Goal: Task Accomplishment & Management: Complete application form

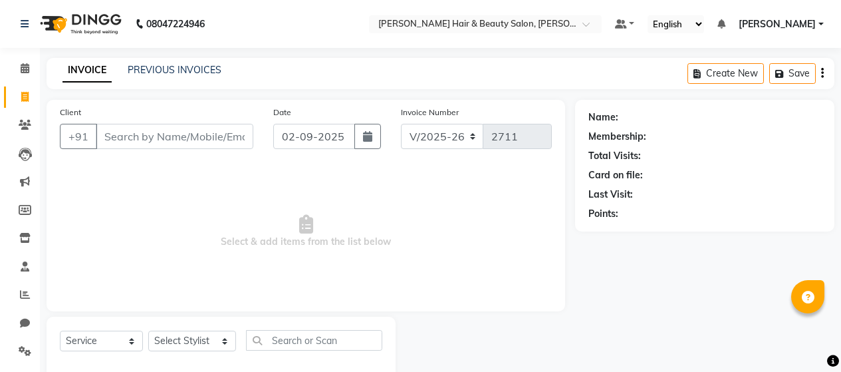
select select "7927"
select select "service"
click at [172, 141] on input "Client" at bounding box center [175, 136] width 158 height 25
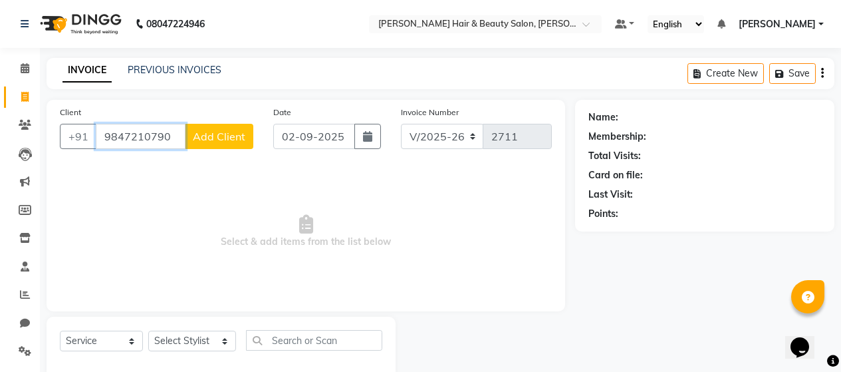
type input "9847210790"
click at [220, 144] on button "Add Client" at bounding box center [219, 136] width 68 height 25
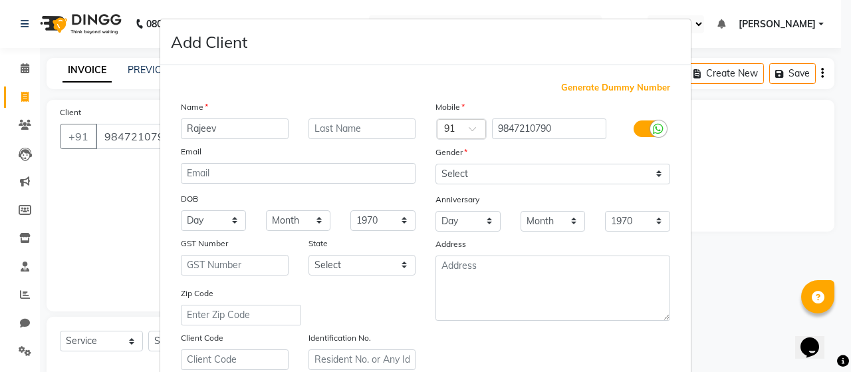
type input "Rajeev"
click at [358, 128] on input "text" at bounding box center [362, 128] width 108 height 21
type input "K"
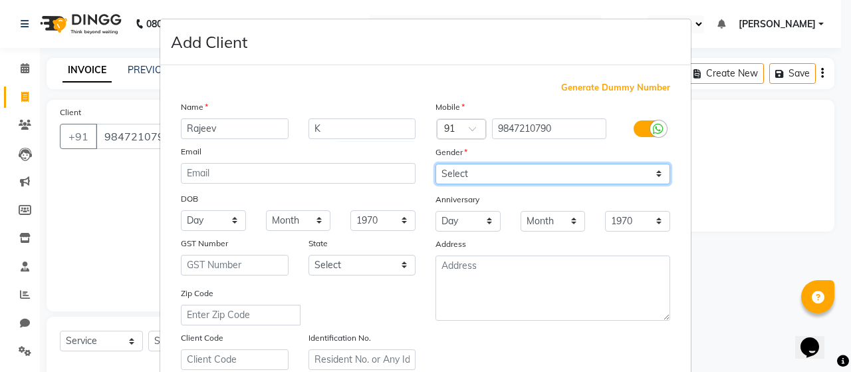
drag, startPoint x: 653, startPoint y: 177, endPoint x: 633, endPoint y: 177, distance: 20.6
click at [653, 177] on select "Select [DEMOGRAPHIC_DATA] [DEMOGRAPHIC_DATA] Other Prefer Not To Say" at bounding box center [552, 174] width 235 height 21
select select "[DEMOGRAPHIC_DATA]"
click at [435, 164] on select "Select [DEMOGRAPHIC_DATA] [DEMOGRAPHIC_DATA] Other Prefer Not To Say" at bounding box center [552, 174] width 235 height 21
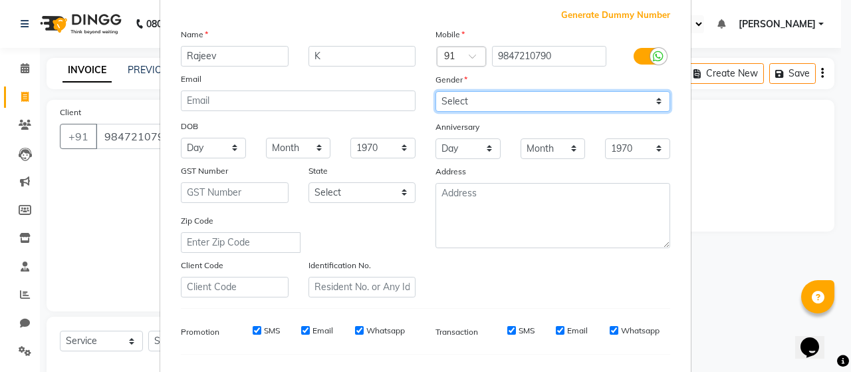
scroll to position [199, 0]
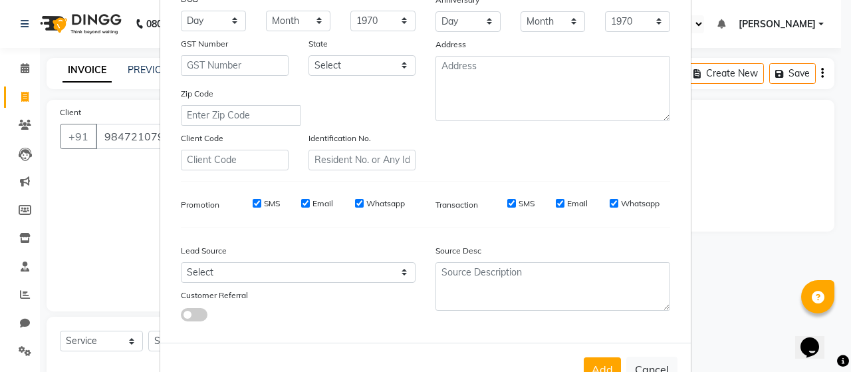
click at [266, 200] on label "SMS" at bounding box center [272, 203] width 16 height 12
click at [261, 200] on input "SMS" at bounding box center [257, 203] width 9 height 9
checkbox input "false"
click at [314, 204] on label "Email" at bounding box center [322, 203] width 21 height 12
click at [310, 204] on input "Email" at bounding box center [305, 203] width 9 height 9
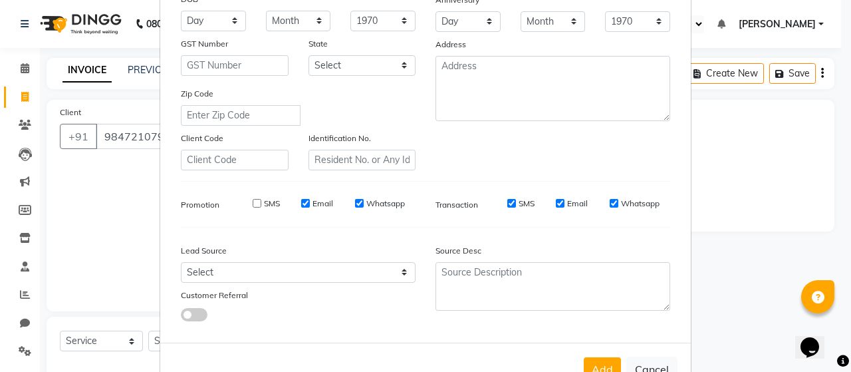
checkbox input "false"
click at [372, 202] on label "Whatsapp" at bounding box center [385, 203] width 39 height 12
click at [364, 202] on input "Whatsapp" at bounding box center [359, 203] width 9 height 9
checkbox input "false"
click at [524, 203] on label "SMS" at bounding box center [526, 203] width 16 height 12
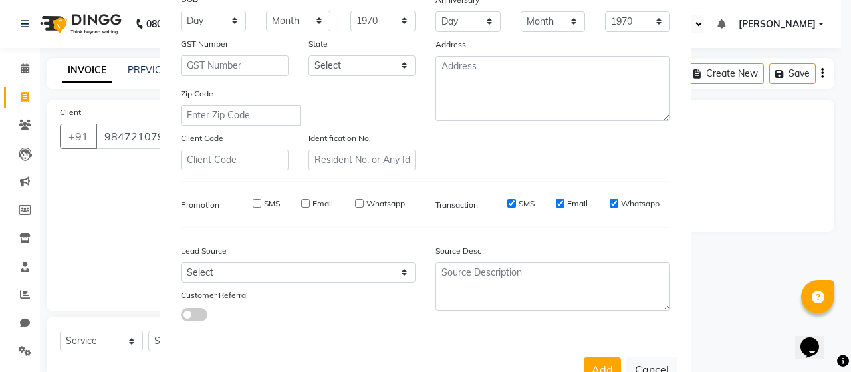
click at [516, 203] on input "SMS" at bounding box center [511, 203] width 9 height 9
checkbox input "false"
click at [567, 203] on label "Email" at bounding box center [577, 203] width 21 height 12
click at [564, 203] on input "Email" at bounding box center [560, 203] width 9 height 9
checkbox input "false"
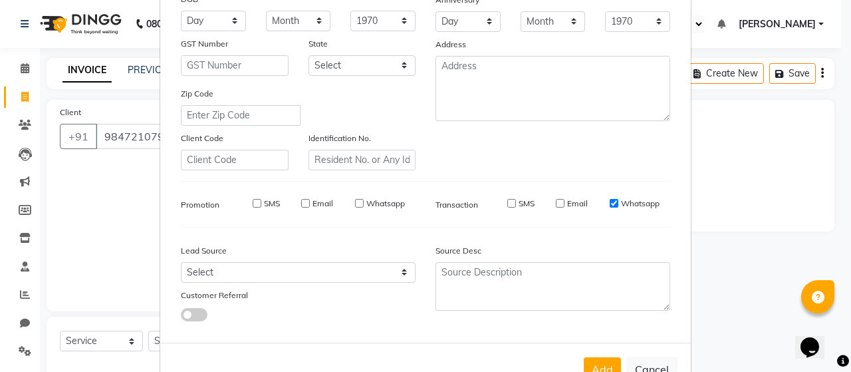
click at [636, 203] on label "Whatsapp" at bounding box center [640, 203] width 39 height 12
click at [618, 203] on input "Whatsapp" at bounding box center [613, 203] width 9 height 9
checkbox input "false"
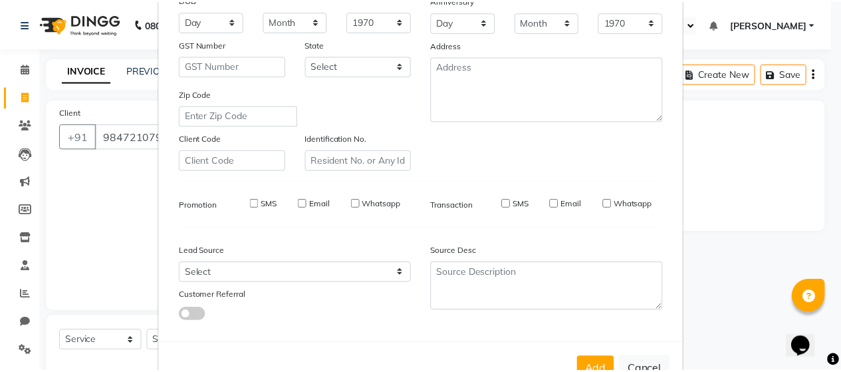
scroll to position [242, 0]
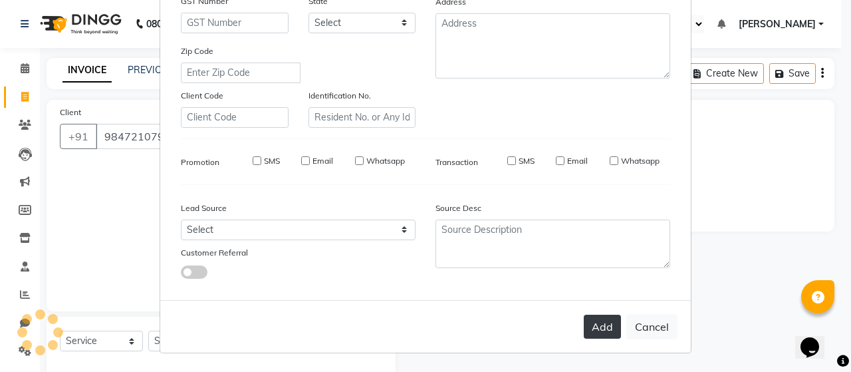
click at [599, 320] on button "Add" at bounding box center [602, 326] width 37 height 24
select select
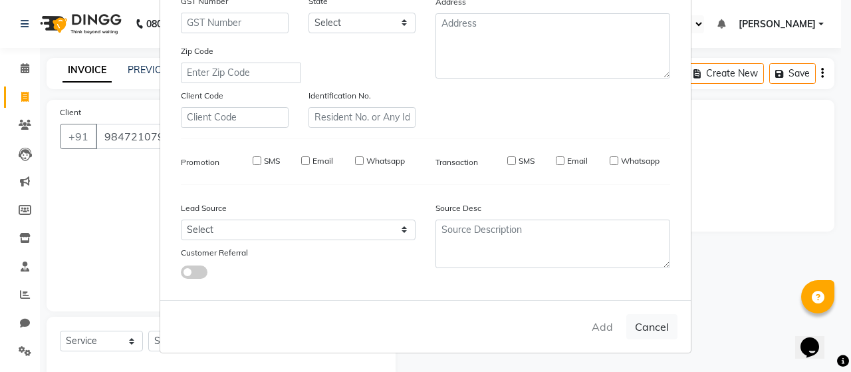
select select
checkbox input "false"
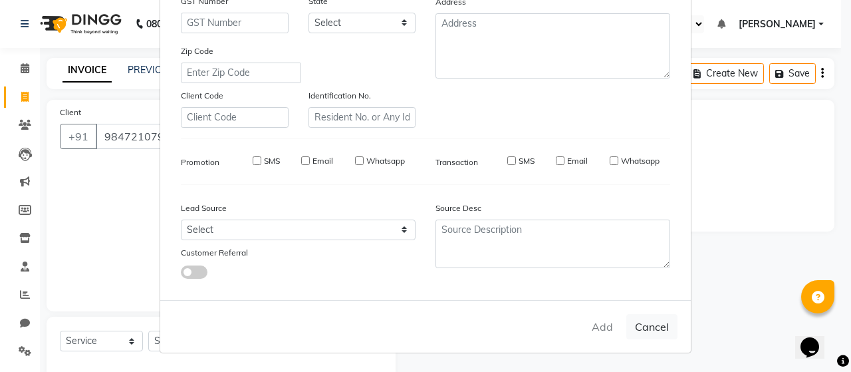
checkbox input "false"
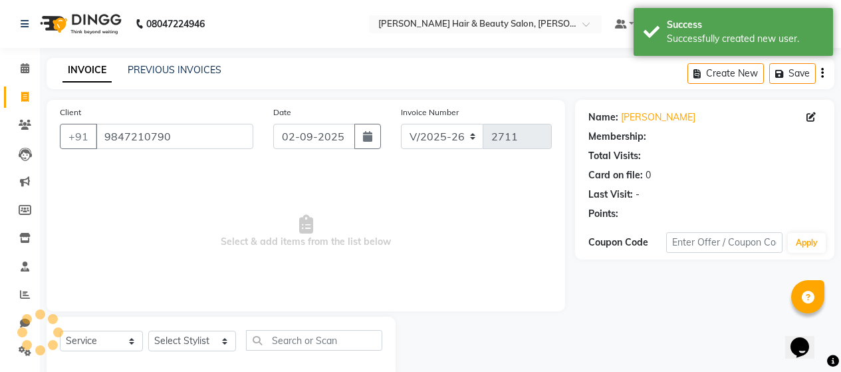
select select "1: Object"
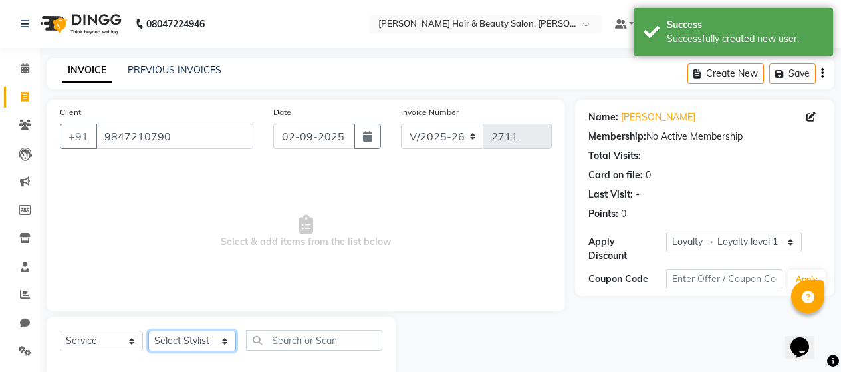
click at [218, 344] on select "Select Stylist [PERSON_NAME] Zibral [PERSON_NAME] [PERSON_NAME] [PERSON_NAME] […" at bounding box center [192, 340] width 88 height 21
select select "72241"
click at [148, 330] on select "Select Stylist [PERSON_NAME] Zibral [PERSON_NAME] [PERSON_NAME] [PERSON_NAME] […" at bounding box center [192, 340] width 88 height 21
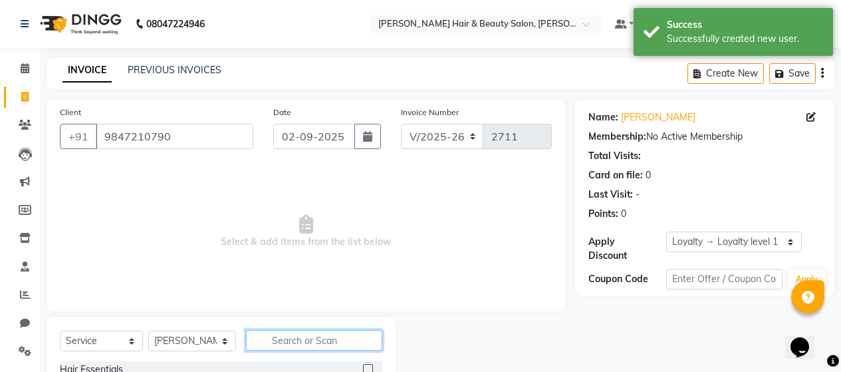
click at [292, 336] on input "text" at bounding box center [314, 340] width 136 height 21
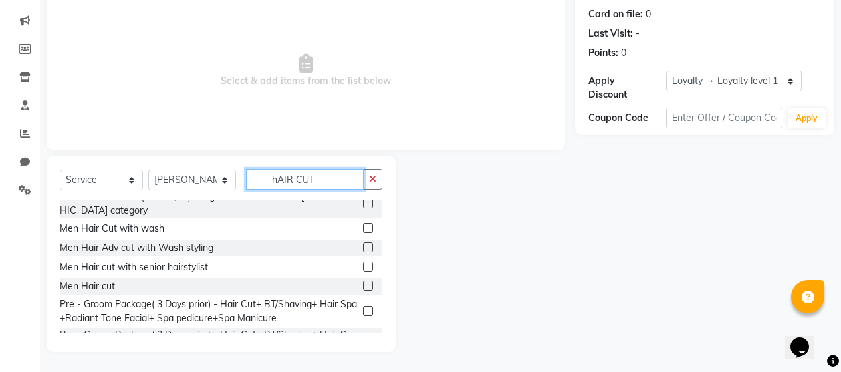
scroll to position [266, 0]
type input "hAIR CUT"
click at [363, 222] on label at bounding box center [368, 227] width 10 height 10
click at [363, 223] on input "checkbox" at bounding box center [367, 227] width 9 height 9
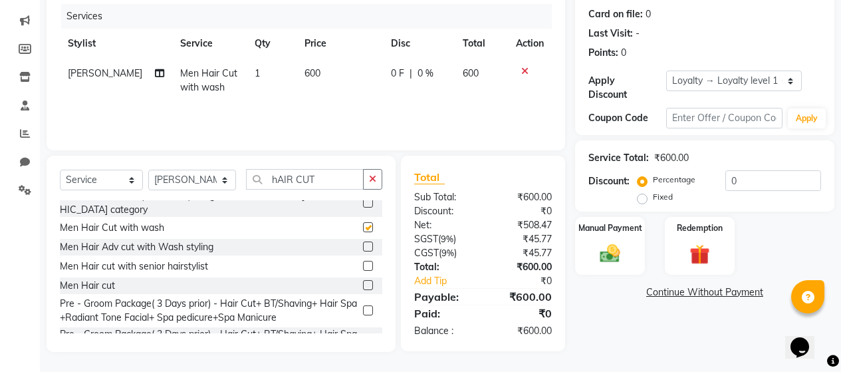
checkbox input "false"
click at [338, 177] on input "hAIR CUT" at bounding box center [305, 179] width 118 height 21
type input "h"
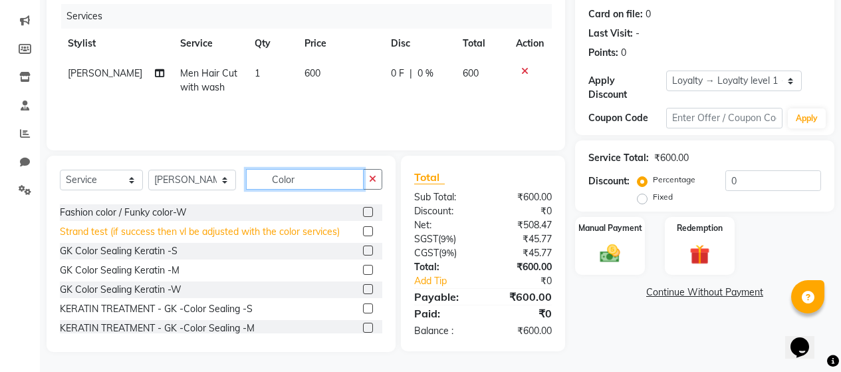
scroll to position [388, 0]
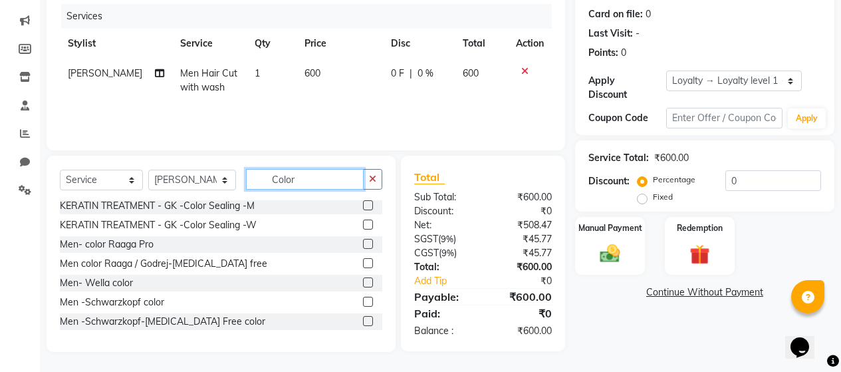
type input "Color"
click at [363, 299] on label at bounding box center [368, 301] width 10 height 10
click at [363, 299] on input "checkbox" at bounding box center [367, 302] width 9 height 9
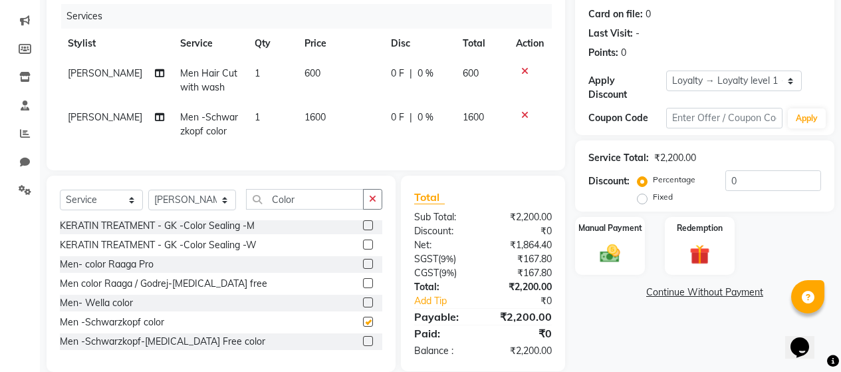
checkbox input "false"
drag, startPoint x: 305, startPoint y: 112, endPoint x: 456, endPoint y: 94, distance: 151.9
click at [306, 112] on span "1600" at bounding box center [314, 117] width 21 height 12
select select "72241"
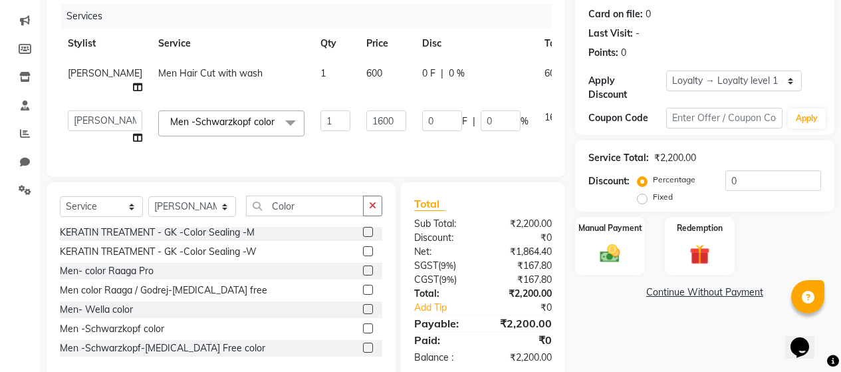
click at [423, 153] on td "0 F | 0 %" at bounding box center [475, 127] width 122 height 51
click at [366, 128] on input "1600" at bounding box center [386, 120] width 40 height 21
type input "1800"
click at [358, 173] on div "Client [PHONE_NUMBER] Date [DATE] Invoice Number V/2025 V/[PHONE_NUMBER] Servic…" at bounding box center [306, 58] width 518 height 238
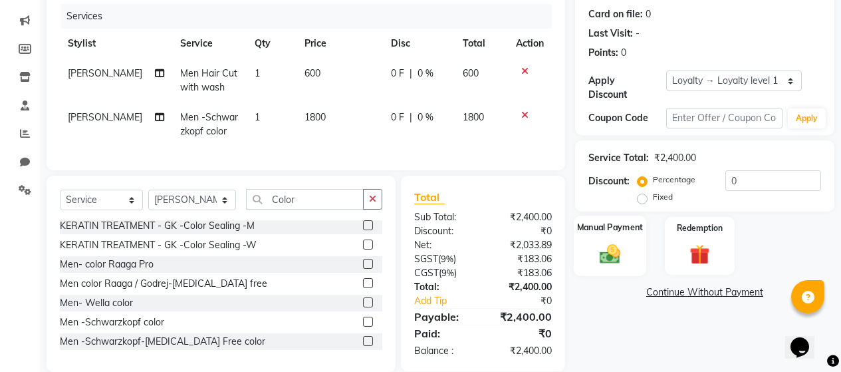
scroll to position [191, 0]
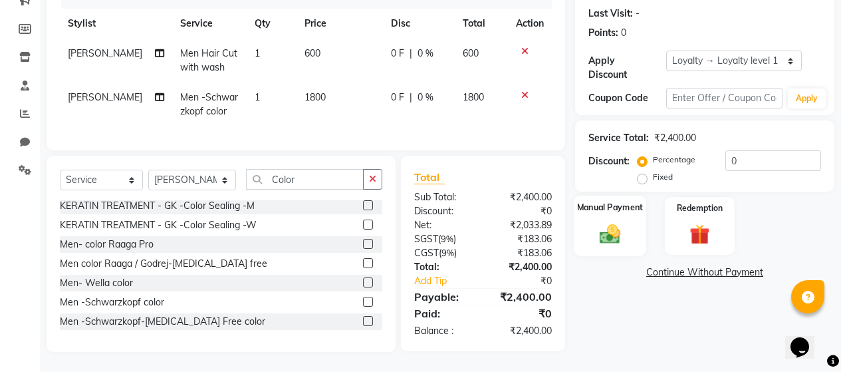
click at [616, 221] on img at bounding box center [610, 233] width 34 height 24
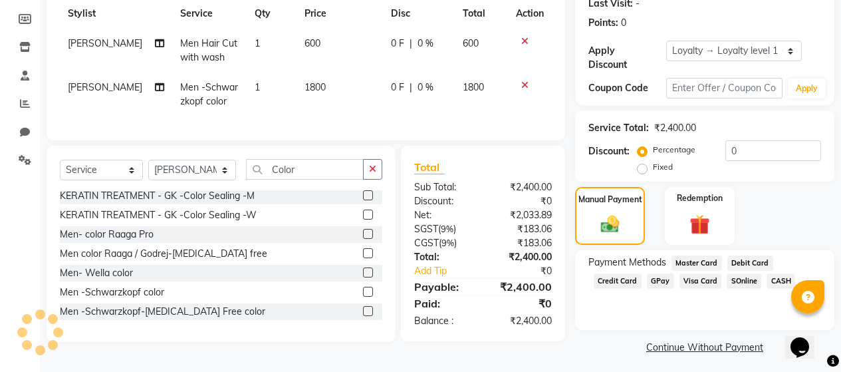
click at [657, 273] on span "GPay" at bounding box center [660, 280] width 27 height 15
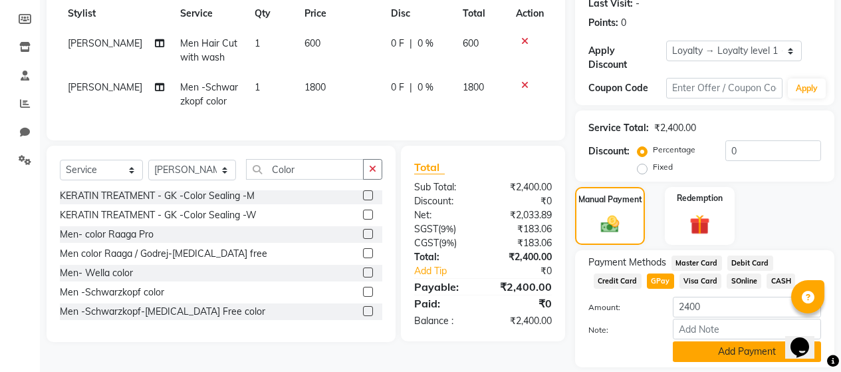
click at [717, 344] on button "Add Payment" at bounding box center [747, 351] width 148 height 21
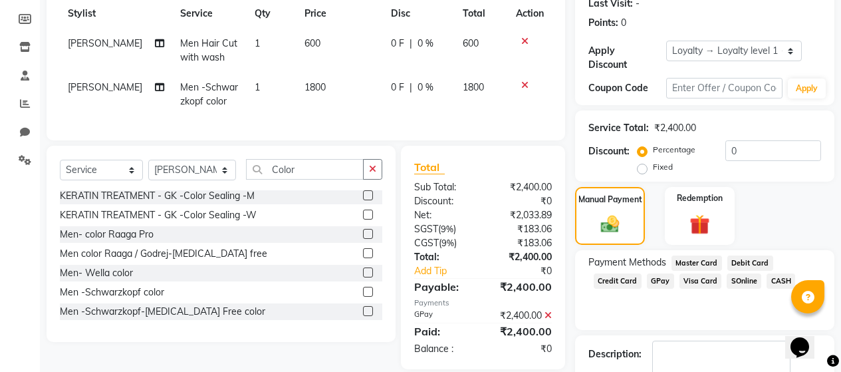
scroll to position [325, 0]
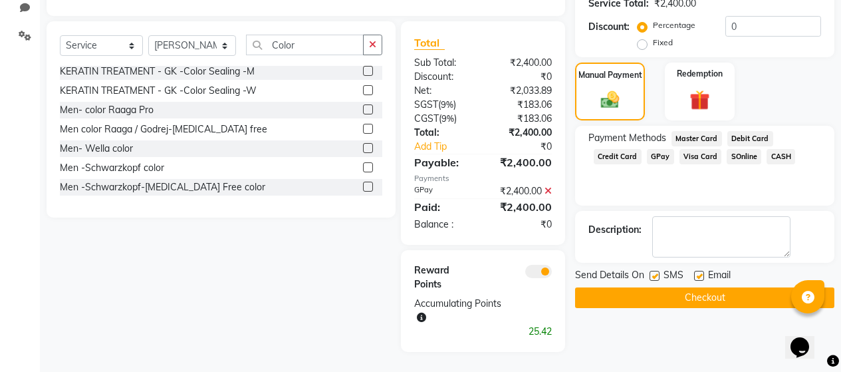
click at [657, 271] on label at bounding box center [654, 276] width 10 height 10
click at [657, 272] on input "checkbox" at bounding box center [653, 276] width 9 height 9
checkbox input "false"
click at [699, 271] on label at bounding box center [699, 276] width 10 height 10
click at [699, 272] on input "checkbox" at bounding box center [698, 276] width 9 height 9
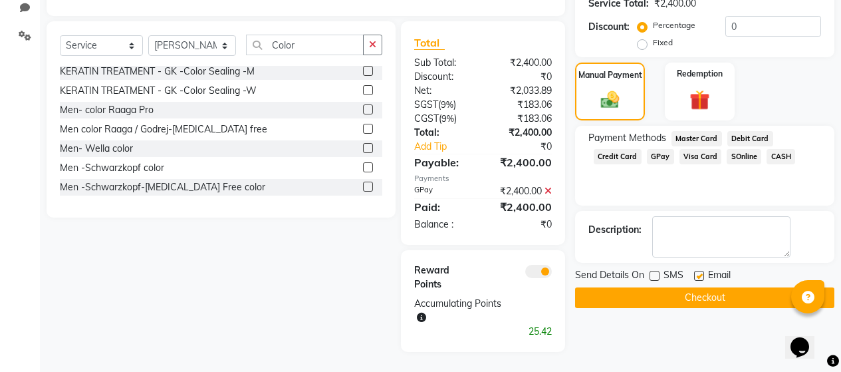
checkbox input "false"
click at [693, 287] on button "Checkout" at bounding box center [704, 297] width 259 height 21
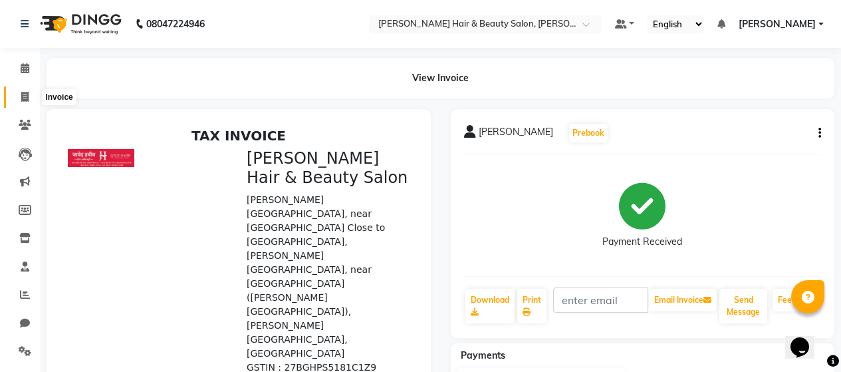
click at [26, 98] on icon at bounding box center [24, 97] width 7 height 10
select select "service"
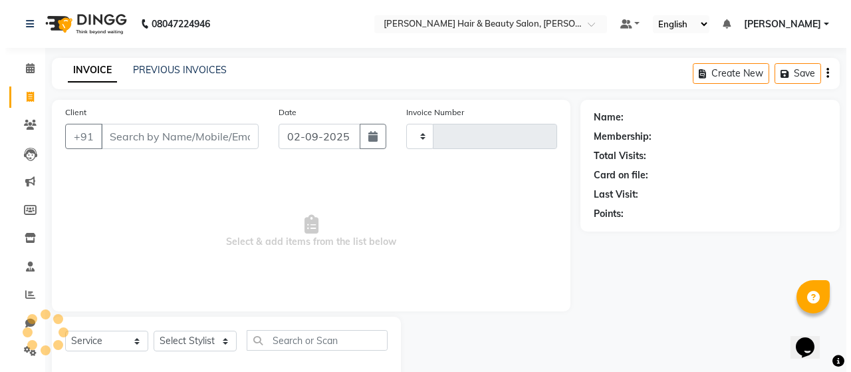
scroll to position [28, 0]
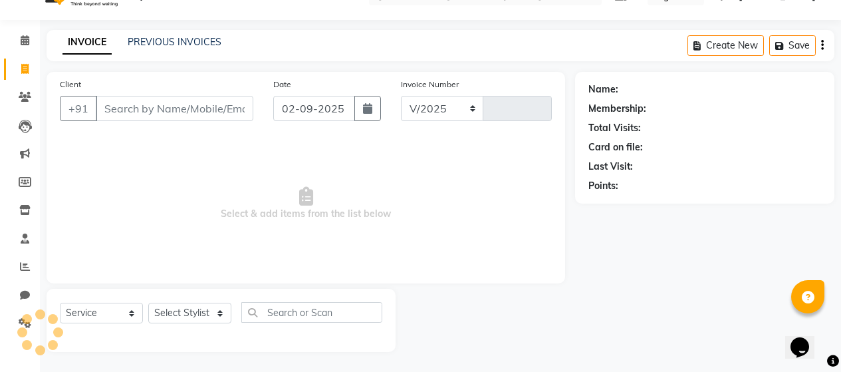
select select "7927"
type input "2712"
click at [189, 116] on input "Client" at bounding box center [175, 108] width 158 height 25
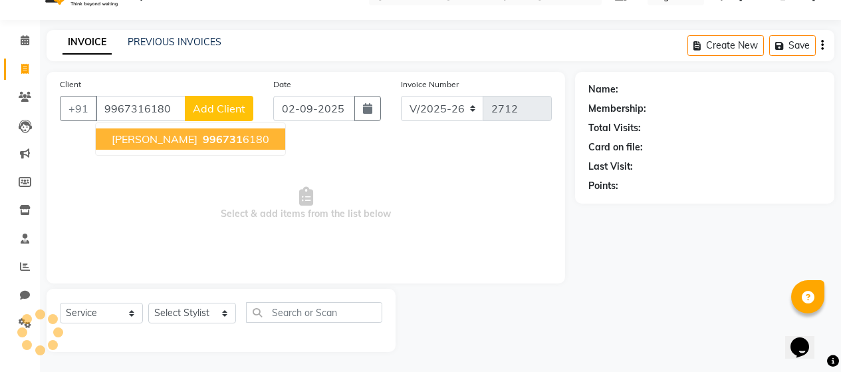
type input "9967316180"
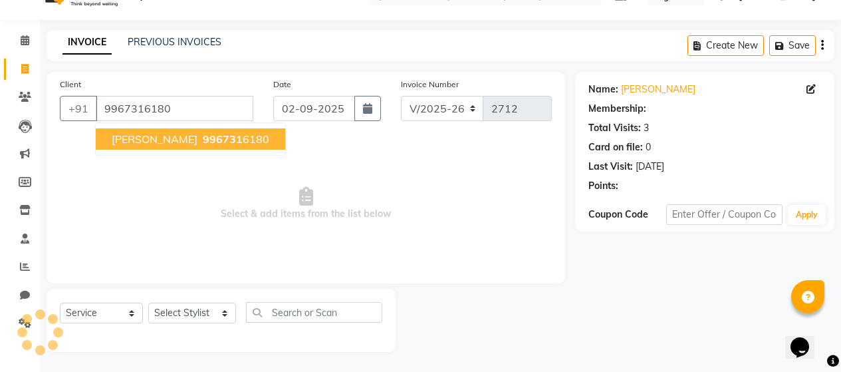
select select "1: Object"
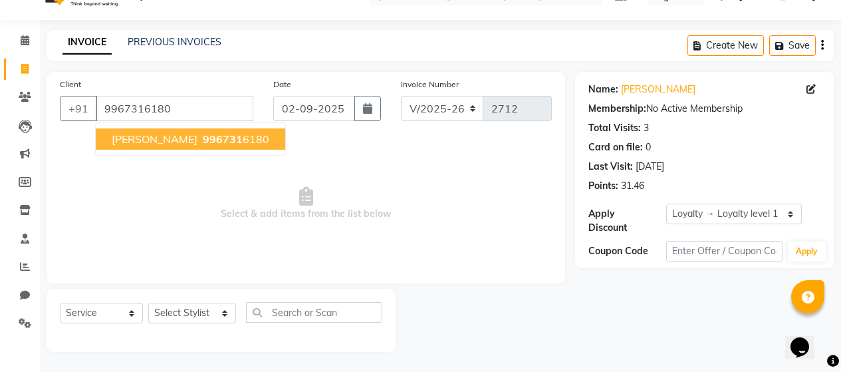
click at [134, 138] on span "[PERSON_NAME]" at bounding box center [155, 138] width 86 height 13
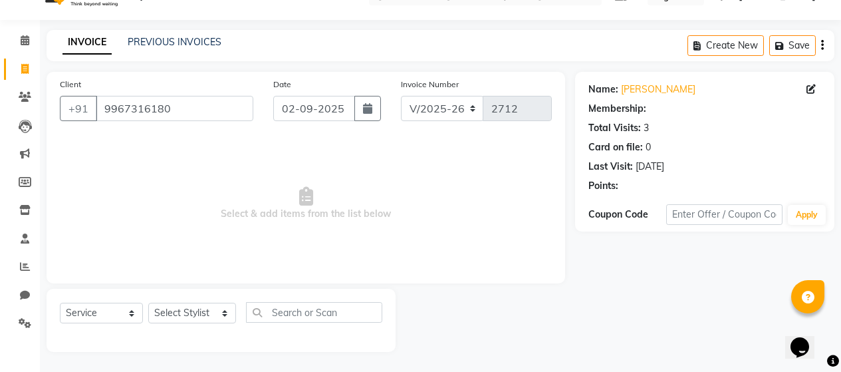
select select "1: Object"
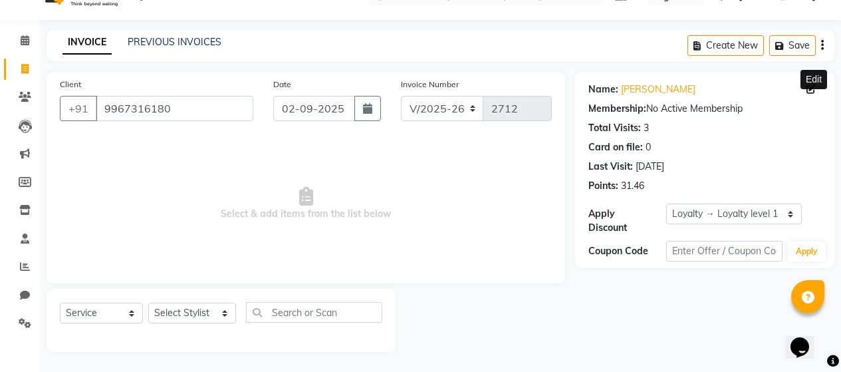
click at [814, 88] on icon at bounding box center [810, 88] width 9 height 9
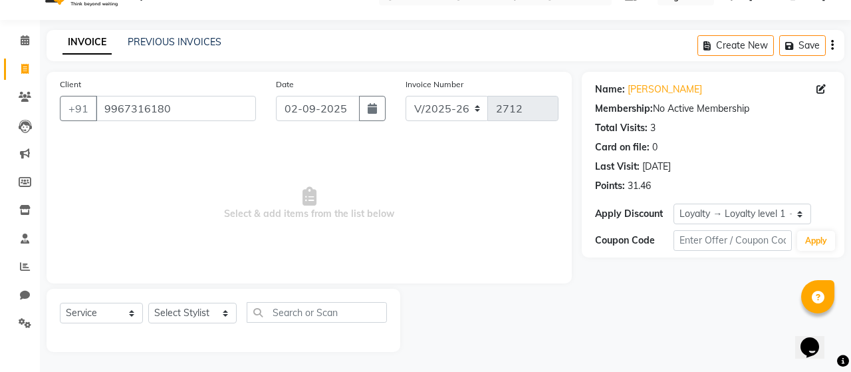
select select "[DEMOGRAPHIC_DATA]"
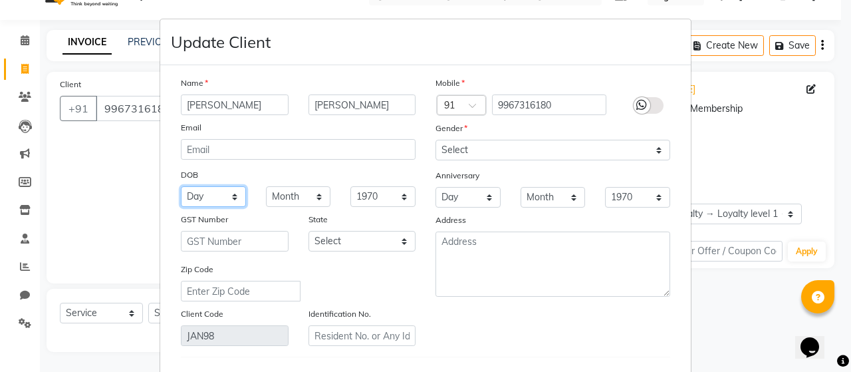
click at [233, 197] on select "Day 01 02 03 04 05 06 07 08 09 10 11 12 13 14 15 16 17 18 19 20 21 22 23 24 25 …" at bounding box center [213, 196] width 65 height 21
click at [181, 186] on select "Day 01 02 03 04 05 06 07 08 09 10 11 12 13 14 15 16 17 18 19 20 21 22 23 24 25 …" at bounding box center [213, 196] width 65 height 21
click at [226, 193] on select "Day 01 02 03 04 05 06 07 08 09 10 11 12 13 14 15 16 17 18 19 20 21 22 23 24 25 …" at bounding box center [213, 196] width 65 height 21
select select "14"
click at [181, 186] on select "Day 01 02 03 04 05 06 07 08 09 10 11 12 13 14 15 16 17 18 19 20 21 22 23 24 25 …" at bounding box center [213, 196] width 65 height 21
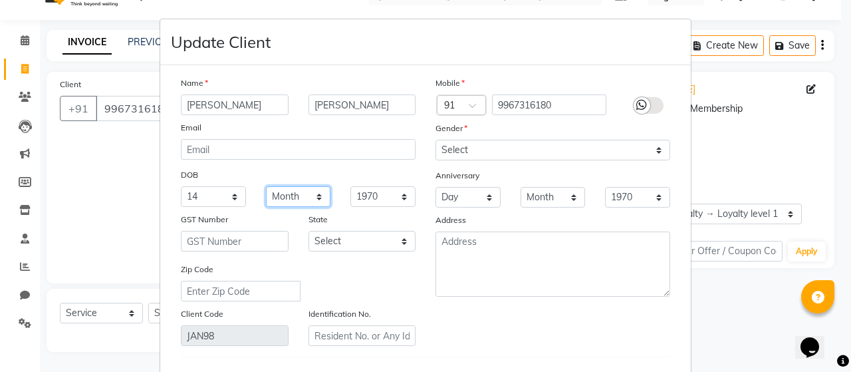
click at [315, 195] on select "Month January February March April May June July August September October Novem…" at bounding box center [298, 196] width 65 height 21
select select "07"
click at [266, 186] on select "Month January February March April May June July August September October Novem…" at bounding box center [298, 196] width 65 height 21
click at [397, 192] on select "1940 1941 1942 1943 1944 1945 1946 1947 1948 1949 1950 1951 1952 1953 1954 1955…" at bounding box center [382, 196] width 65 height 21
select select "1988"
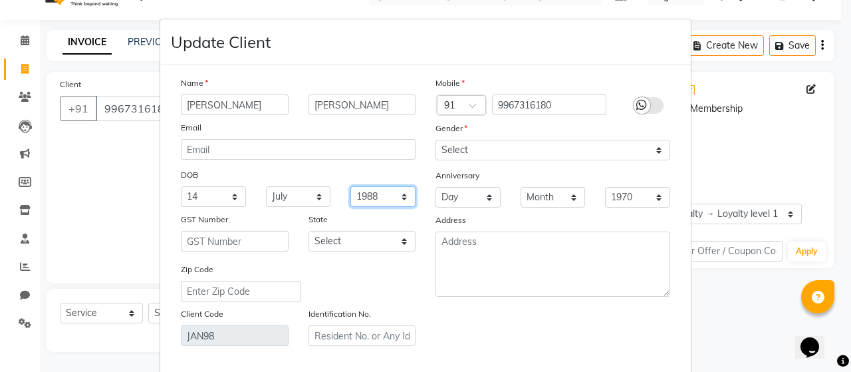
click at [350, 186] on select "1940 1941 1942 1943 1944 1945 1946 1947 1948 1949 1950 1951 1952 1953 1954 1955…" at bounding box center [382, 196] width 65 height 21
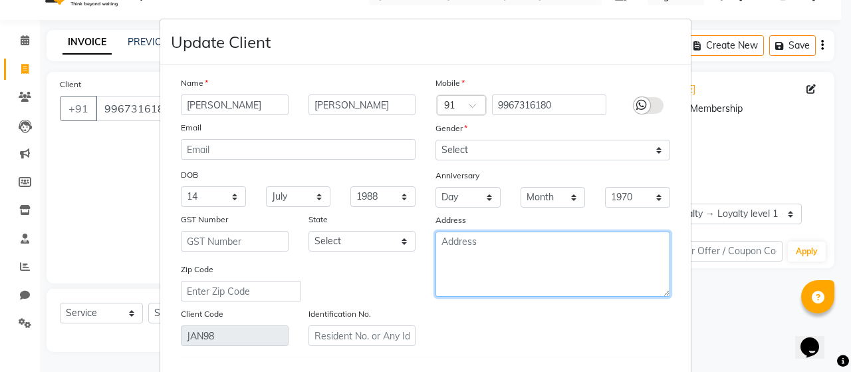
click at [524, 247] on textarea at bounding box center [552, 263] width 235 height 65
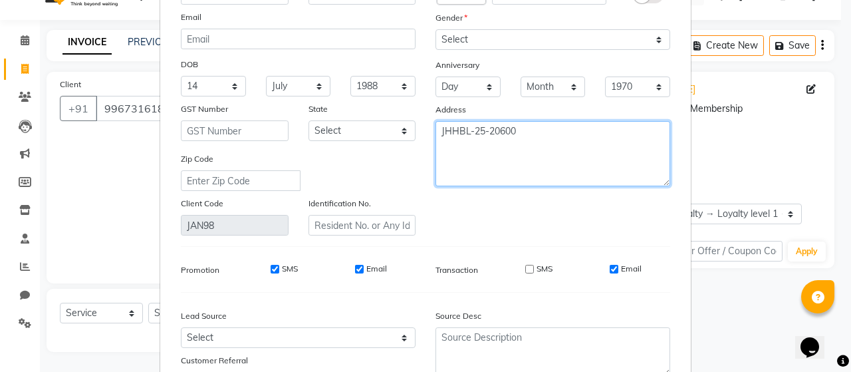
scroll to position [133, 0]
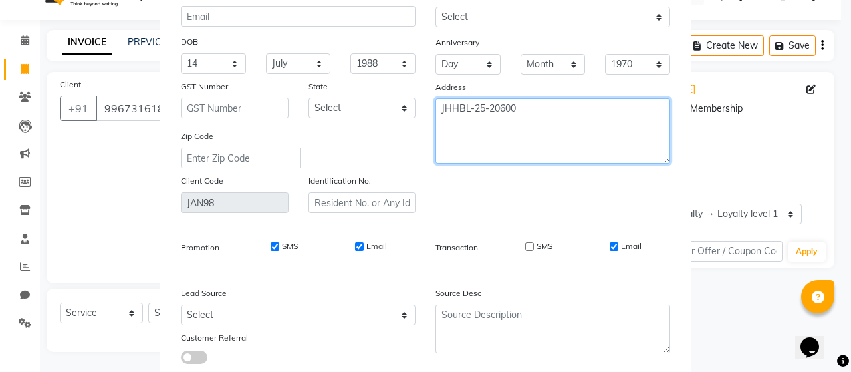
type textarea "JHHBL-25-20600"
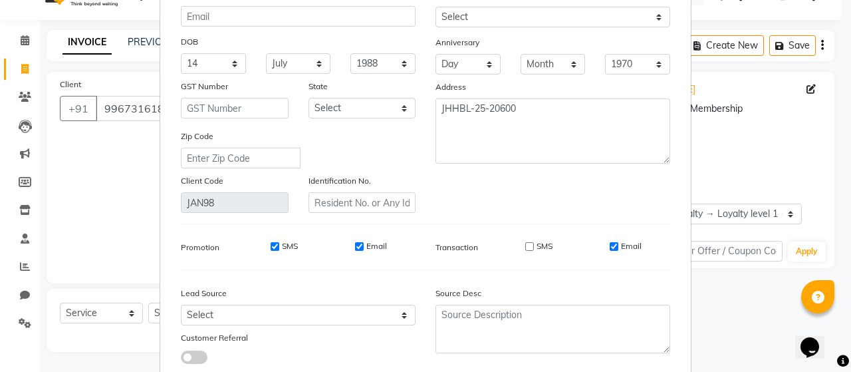
click at [286, 241] on label "SMS" at bounding box center [290, 246] width 16 height 12
click at [279, 242] on input "SMS" at bounding box center [275, 246] width 9 height 9
checkbox input "false"
click at [368, 247] on label "Email" at bounding box center [376, 246] width 21 height 12
click at [364, 247] on input "Email" at bounding box center [359, 246] width 9 height 9
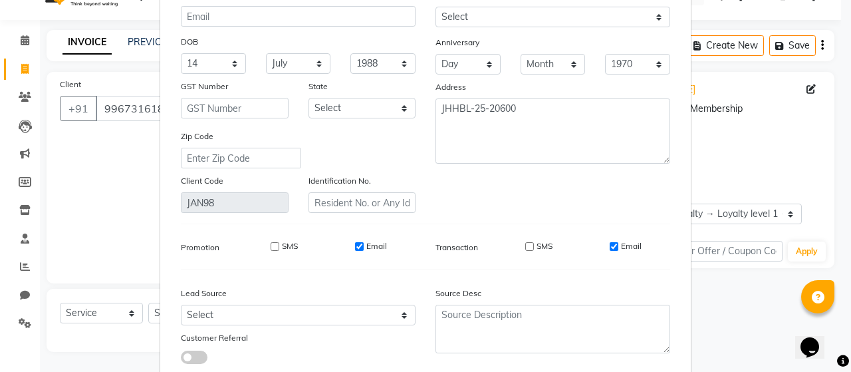
checkbox input "false"
click at [540, 243] on label "SMS" at bounding box center [544, 246] width 16 height 12
click at [534, 243] on input "SMS" at bounding box center [529, 246] width 9 height 9
checkbox input "true"
click at [627, 246] on label "Email" at bounding box center [631, 246] width 21 height 12
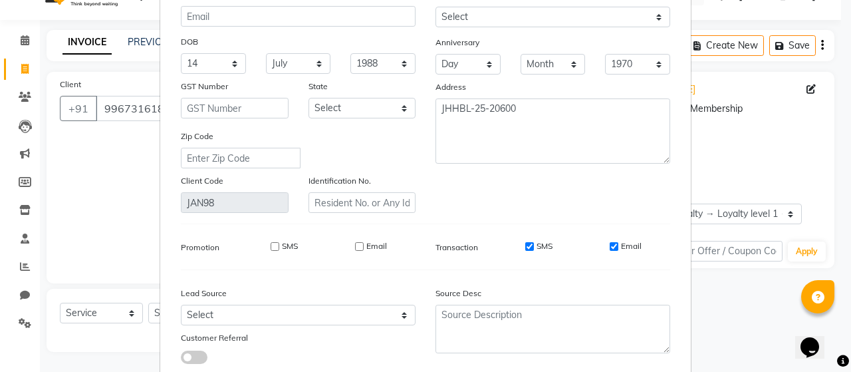
click at [618, 246] on input "Email" at bounding box center [613, 246] width 9 height 9
checkbox input "false"
click at [538, 243] on label "SMS" at bounding box center [544, 246] width 16 height 12
click at [534, 243] on input "SMS" at bounding box center [529, 246] width 9 height 9
checkbox input "false"
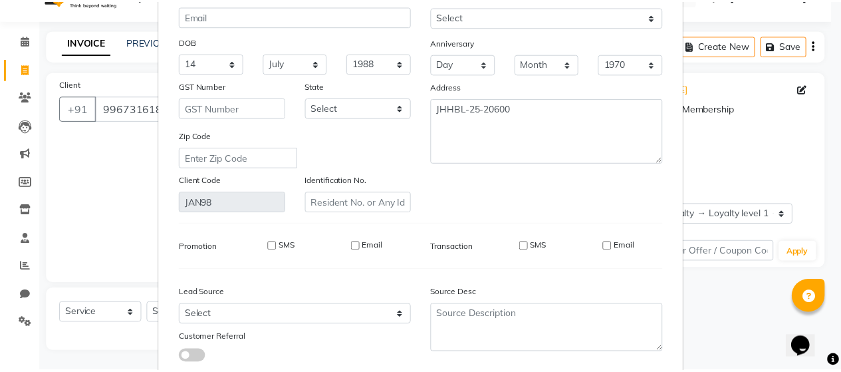
scroll to position [218, 0]
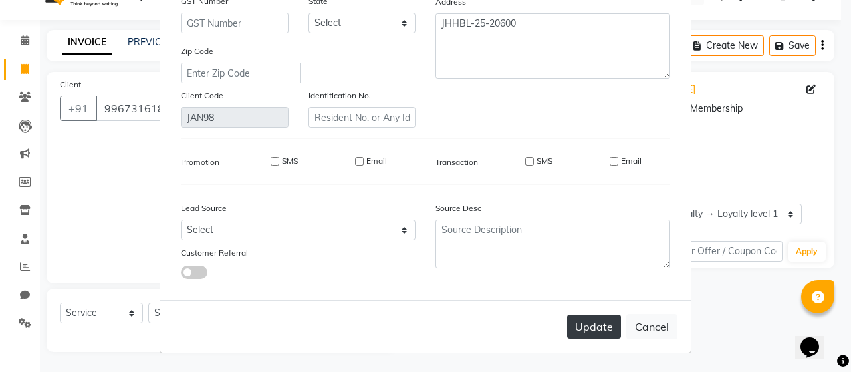
click at [600, 333] on button "Update" at bounding box center [594, 326] width 54 height 24
select select
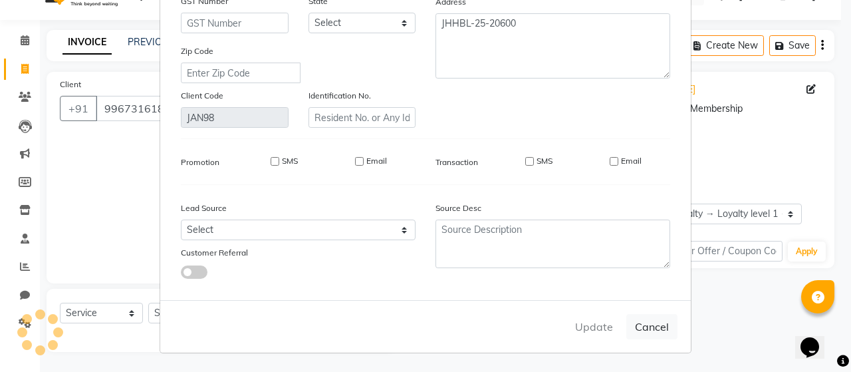
select select
checkbox input "false"
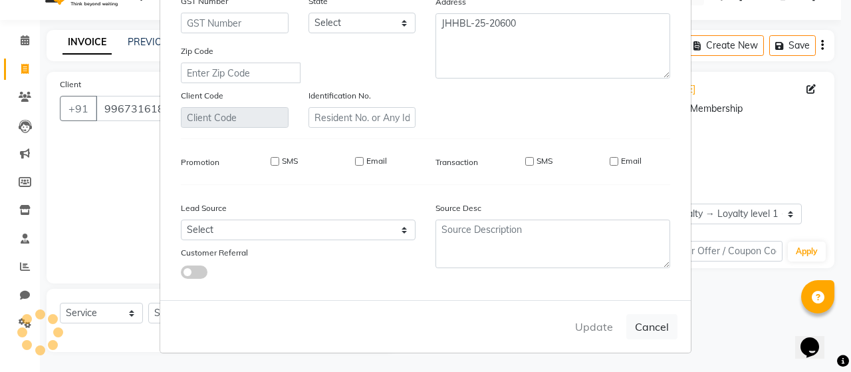
checkbox input "false"
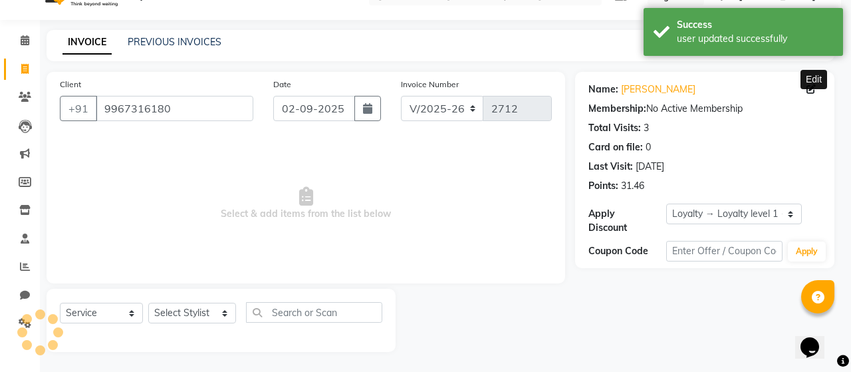
select select "1: Object"
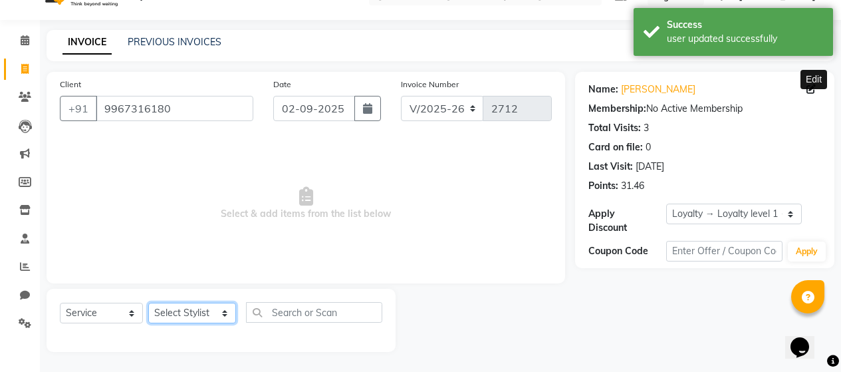
click at [217, 313] on select "Select Stylist [PERSON_NAME] Zibral [PERSON_NAME] [PERSON_NAME] [PERSON_NAME] […" at bounding box center [192, 312] width 88 height 21
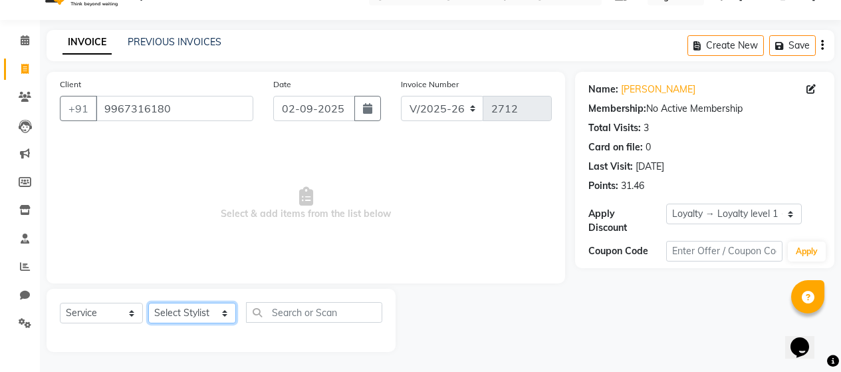
select select "88034"
click at [148, 302] on select "Select Stylist [PERSON_NAME] Zibral [PERSON_NAME] [PERSON_NAME] [PERSON_NAME] […" at bounding box center [192, 312] width 88 height 21
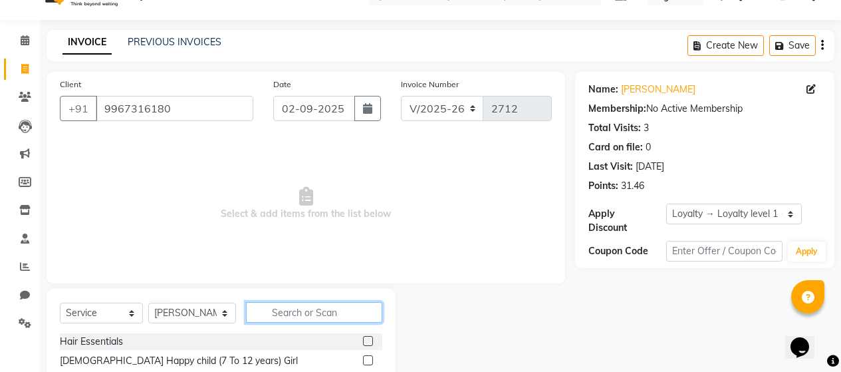
click at [336, 314] on input "text" at bounding box center [314, 312] width 136 height 21
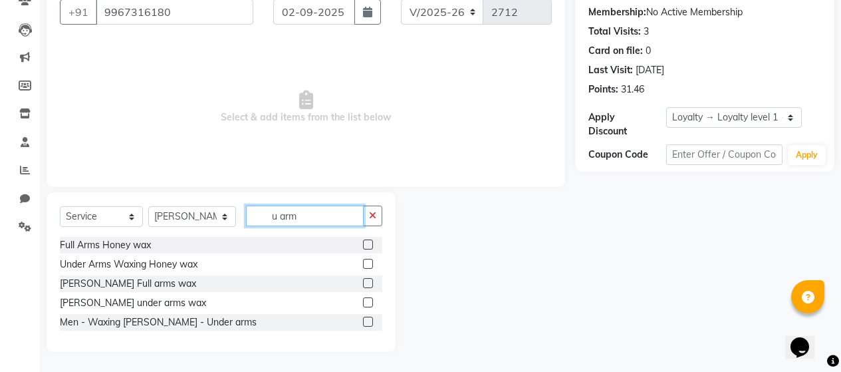
type input "u arm"
click at [369, 302] on label at bounding box center [368, 302] width 10 height 10
click at [369, 302] on input "checkbox" at bounding box center [367, 302] width 9 height 9
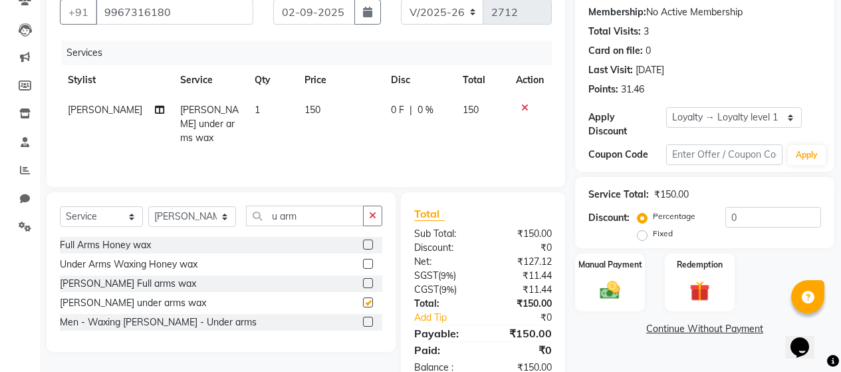
checkbox input "false"
click at [335, 110] on td "150" at bounding box center [339, 124] width 86 height 58
select select "88034"
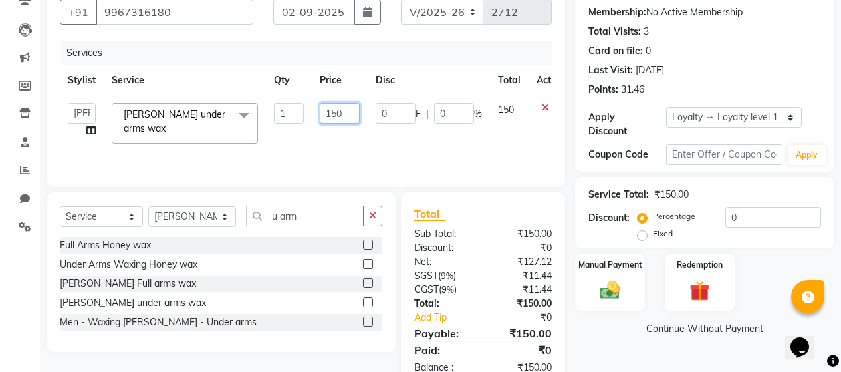
click at [349, 108] on input "150" at bounding box center [340, 113] width 40 height 21
type input "1"
type input "200"
click at [433, 146] on div "Services Stylist Service Qty Price Disc Total Action [PERSON_NAME] Zibral [PERS…" at bounding box center [306, 107] width 492 height 133
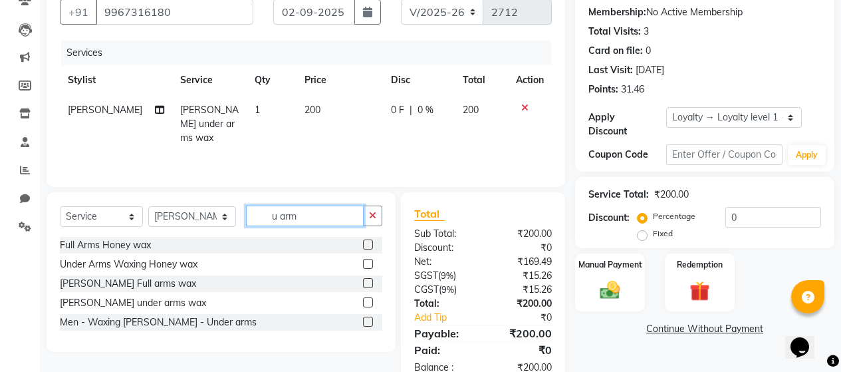
click at [326, 215] on input "u arm" at bounding box center [305, 215] width 118 height 21
type input "u"
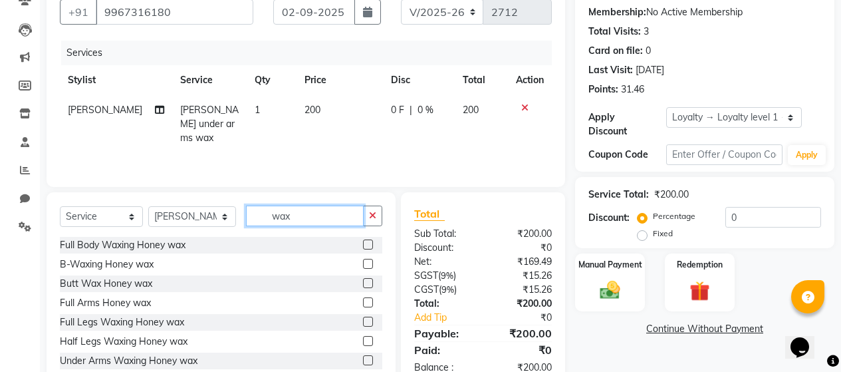
type input "wax"
click at [363, 304] on label at bounding box center [368, 302] width 10 height 10
click at [363, 304] on input "checkbox" at bounding box center [367, 302] width 9 height 9
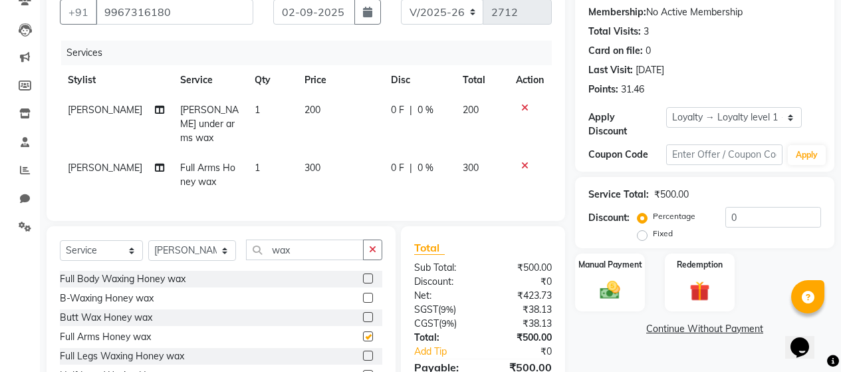
checkbox input "false"
click at [363, 354] on label at bounding box center [368, 355] width 10 height 10
click at [363, 354] on input "checkbox" at bounding box center [367, 356] width 9 height 9
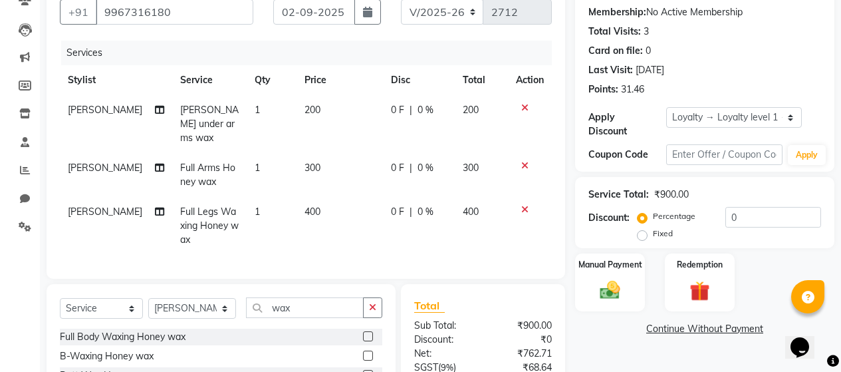
checkbox input "false"
click at [320, 153] on td "300" at bounding box center [339, 175] width 86 height 44
select select "88034"
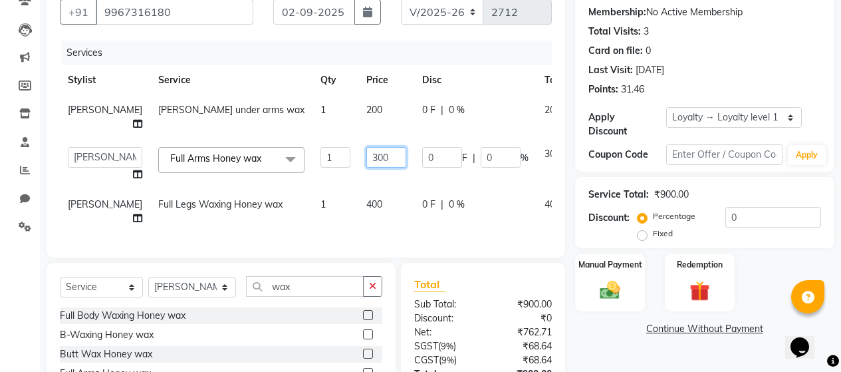
click at [366, 167] on input "300" at bounding box center [386, 157] width 40 height 21
type input "500"
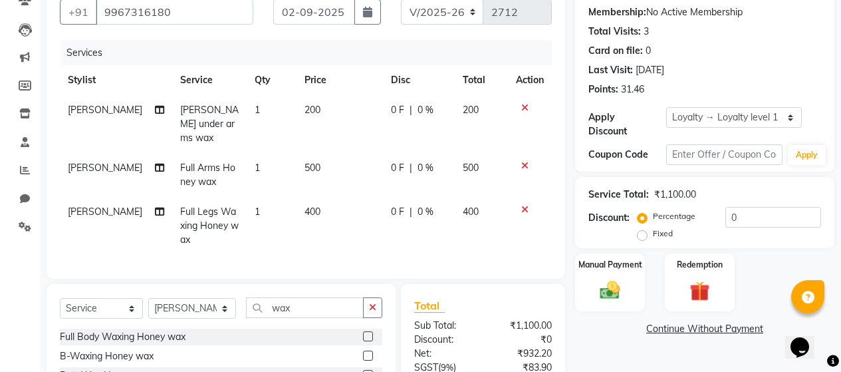
click at [368, 241] on div "Services Stylist Service Qty Price Disc Total Action [PERSON_NAME] [PERSON_NAME…" at bounding box center [306, 153] width 492 height 225
click at [304, 205] on span "400" at bounding box center [312, 211] width 16 height 12
select select "88034"
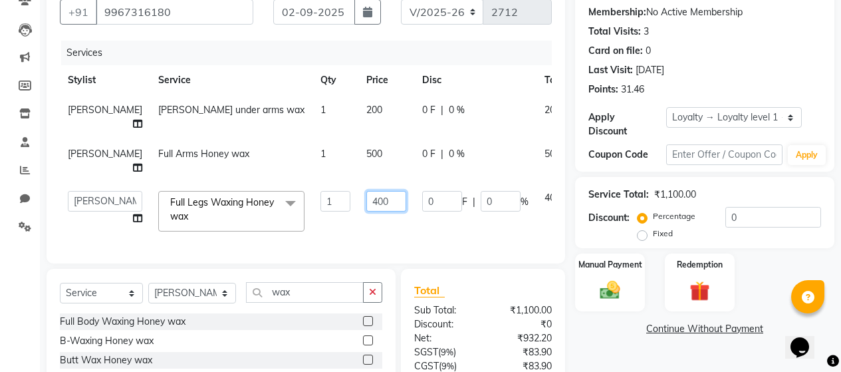
click at [366, 211] on input "400" at bounding box center [386, 201] width 40 height 21
type input "600"
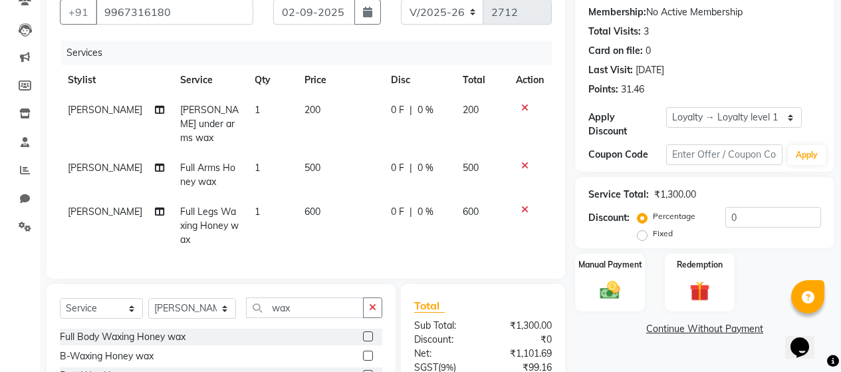
click at [407, 265] on div "Client [PHONE_NUMBER] Date [DATE] Invoice Number V/2025 V/[PHONE_NUMBER] Servic…" at bounding box center [306, 126] width 518 height 303
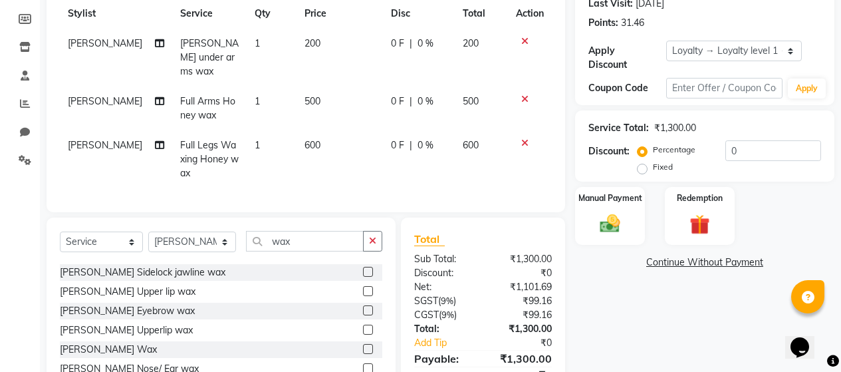
scroll to position [598, 0]
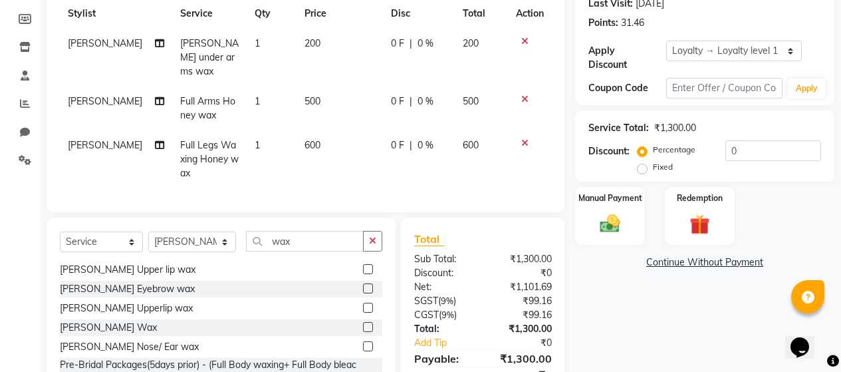
click at [363, 326] on label at bounding box center [368, 327] width 10 height 10
click at [363, 326] on input "checkbox" at bounding box center [367, 327] width 9 height 9
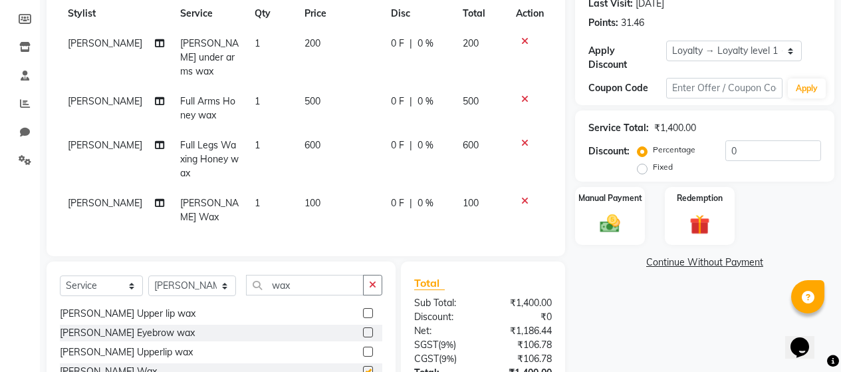
checkbox input "false"
click at [305, 279] on input "wax" at bounding box center [305, 285] width 118 height 21
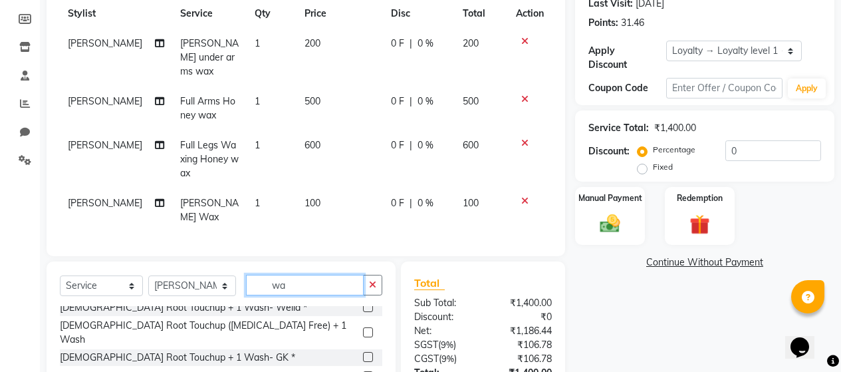
type input "w"
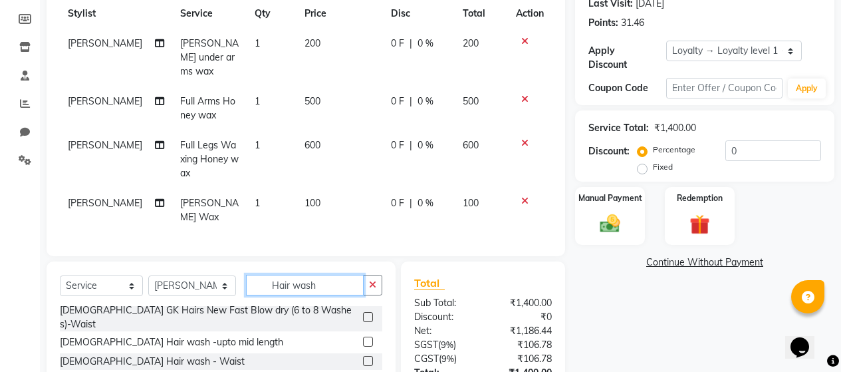
scroll to position [162, 0]
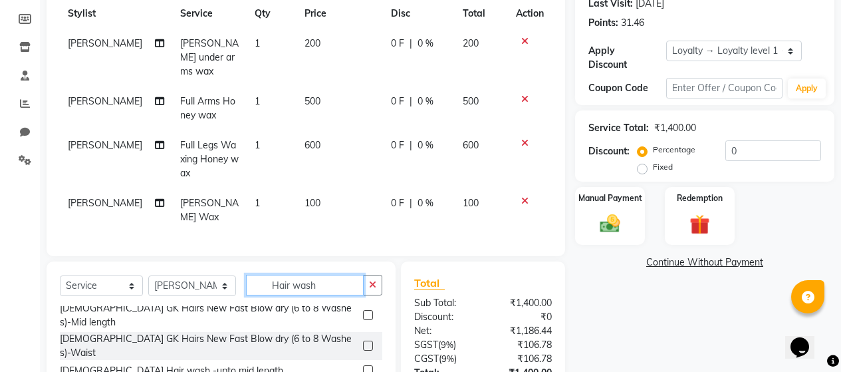
type input "Hair wash"
click at [363, 365] on label at bounding box center [368, 370] width 10 height 10
click at [363, 366] on input "checkbox" at bounding box center [367, 370] width 9 height 9
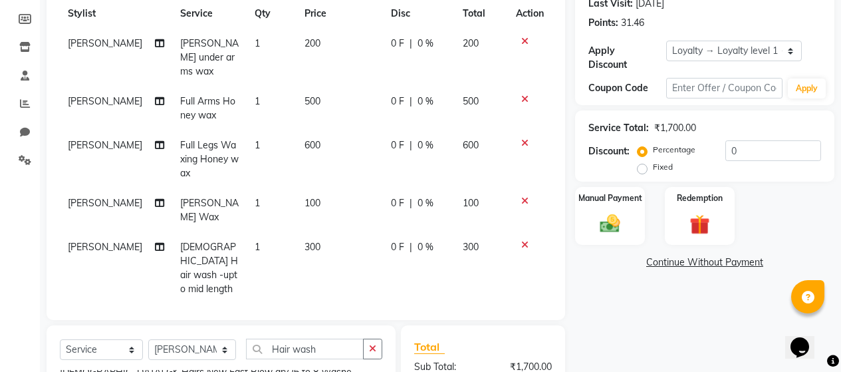
checkbox input "false"
click at [310, 232] on td "300" at bounding box center [339, 268] width 86 height 72
select select "88034"
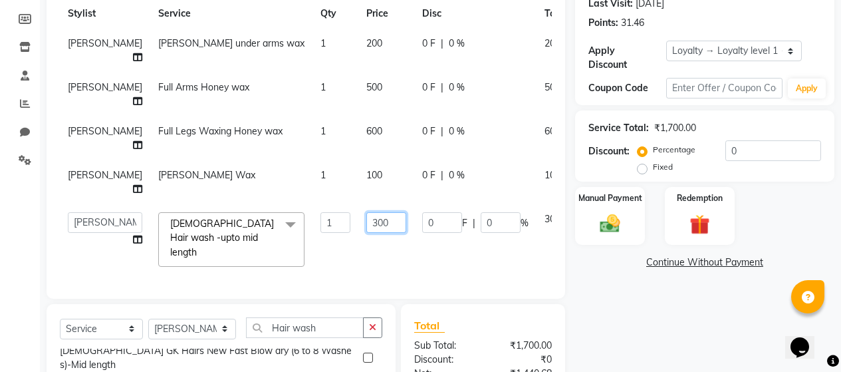
click at [366, 233] on input "300" at bounding box center [386, 222] width 40 height 21
type input "400"
click at [467, 238] on tbody "[PERSON_NAME] [PERSON_NAME] under arms wax 1 200 0 F | 0 % 200 [PERSON_NAME] Fu…" at bounding box center [339, 152] width 559 height 246
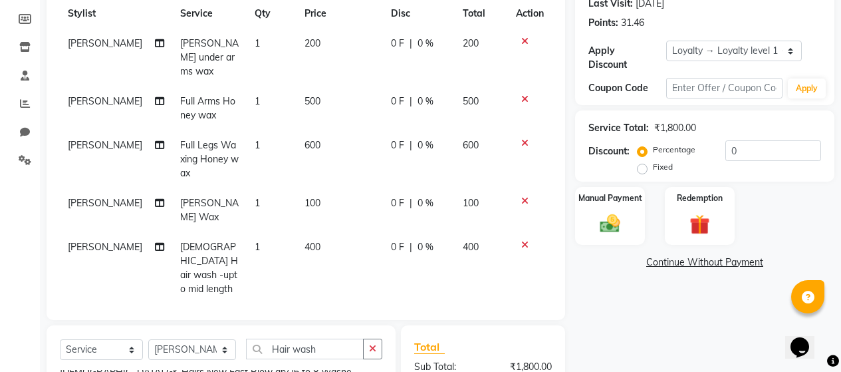
scroll to position [0, 0]
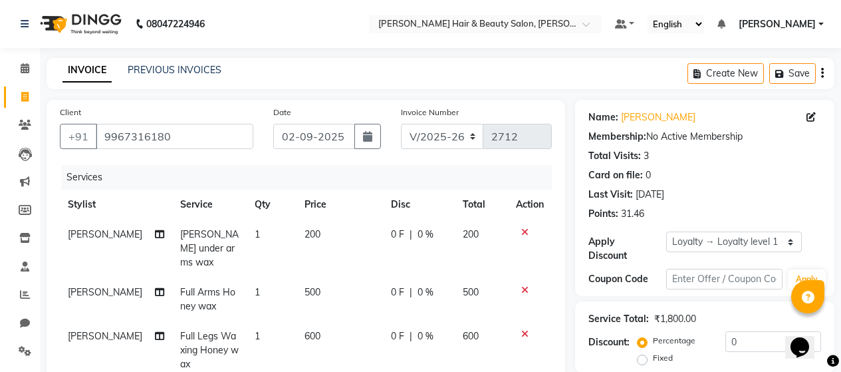
click at [437, 232] on div "0 F | 0 %" at bounding box center [419, 234] width 56 height 14
select select "88034"
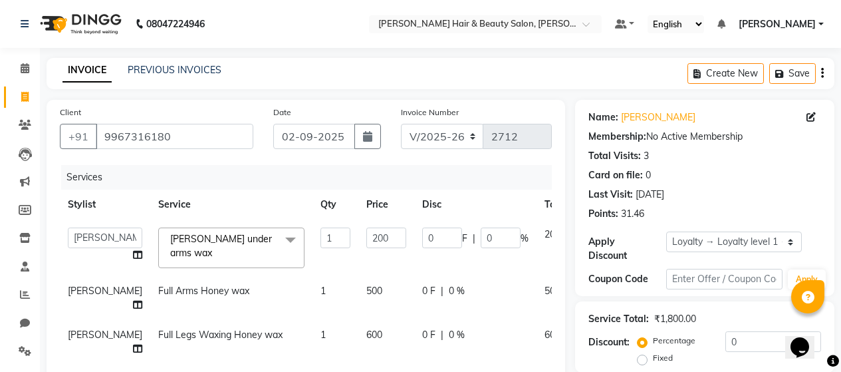
click at [462, 232] on span "F" at bounding box center [464, 238] width 5 height 14
click at [481, 235] on input "0" at bounding box center [501, 237] width 40 height 21
type input "20"
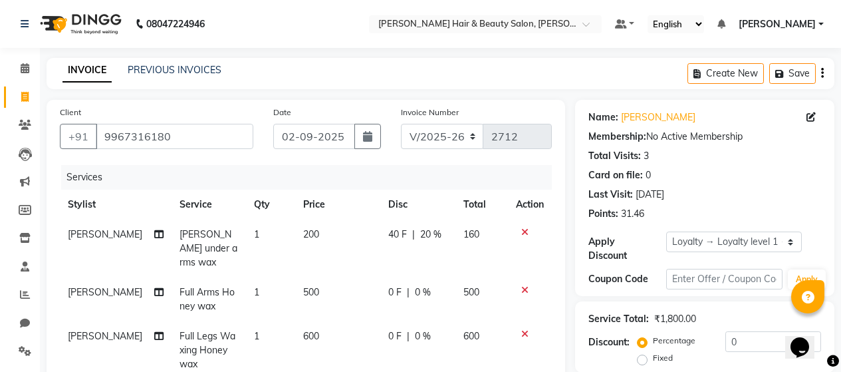
click at [493, 278] on tr "[PERSON_NAME] Full Arms Honey wax 1 500 0 F | 0 % 500" at bounding box center [306, 299] width 492 height 44
click at [435, 285] on div "0 F | 0 %" at bounding box center [417, 292] width 59 height 14
select select "88034"
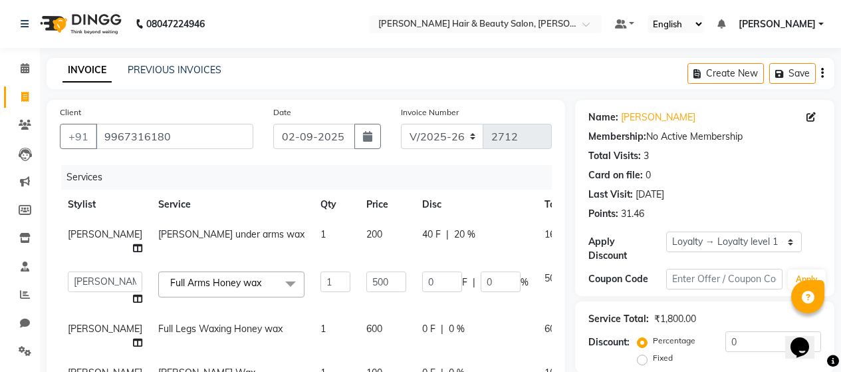
click at [435, 263] on td "40 F | 20 %" at bounding box center [475, 241] width 122 height 44
select select "88034"
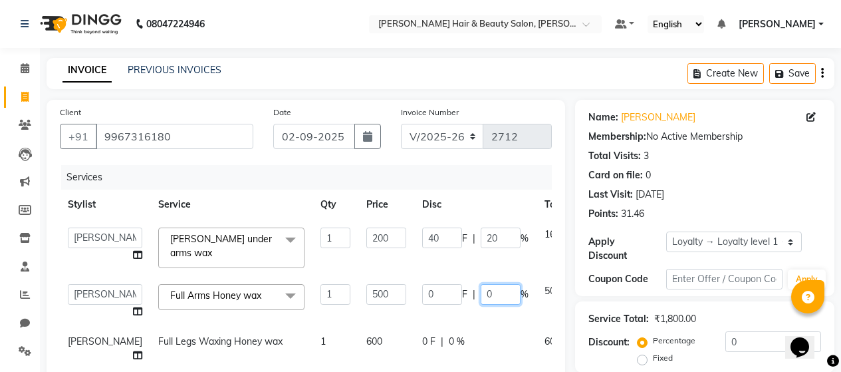
click at [481, 284] on input "0" at bounding box center [501, 294] width 40 height 21
type input "20"
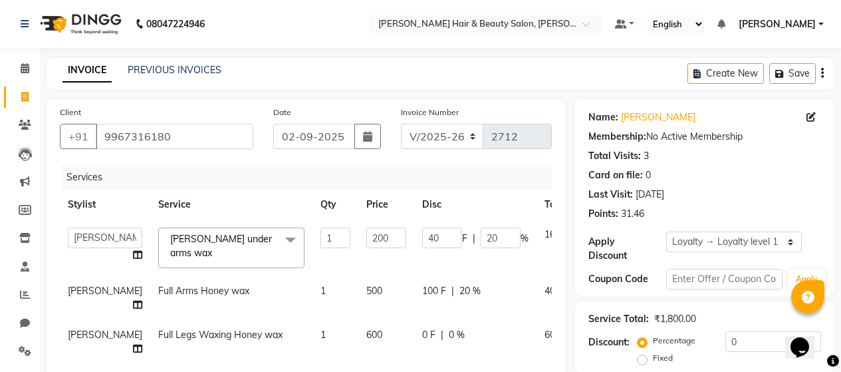
click at [482, 337] on div "0 F | 0 %" at bounding box center [475, 335] width 106 height 14
select select "88034"
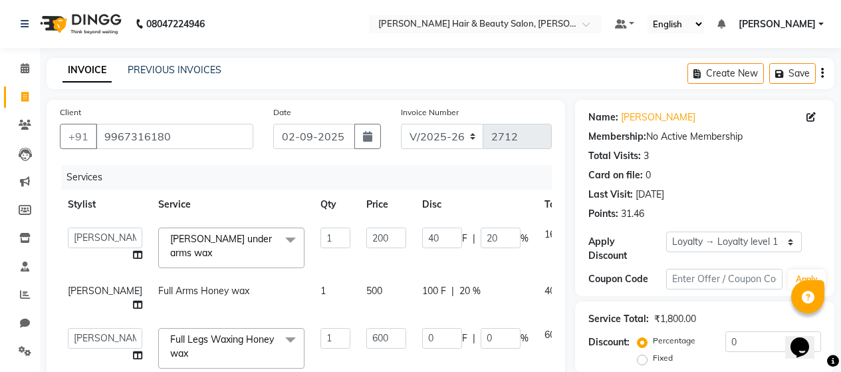
scroll to position [23, 0]
click at [481, 328] on input "0" at bounding box center [501, 338] width 40 height 21
type input "20"
click at [493, 276] on td "100 F | 20 %" at bounding box center [475, 298] width 122 height 44
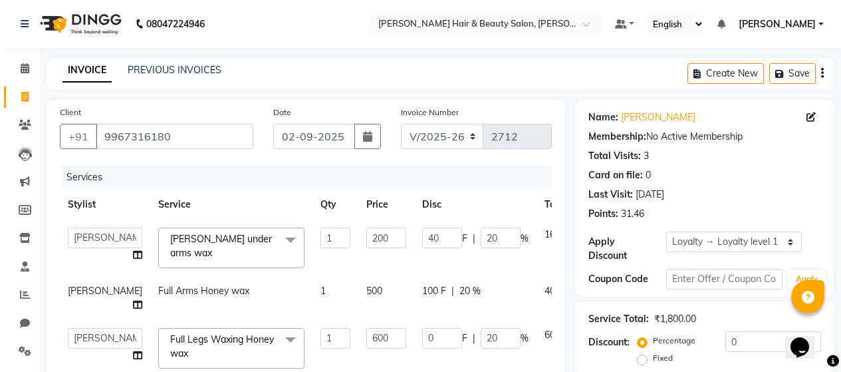
select select "88034"
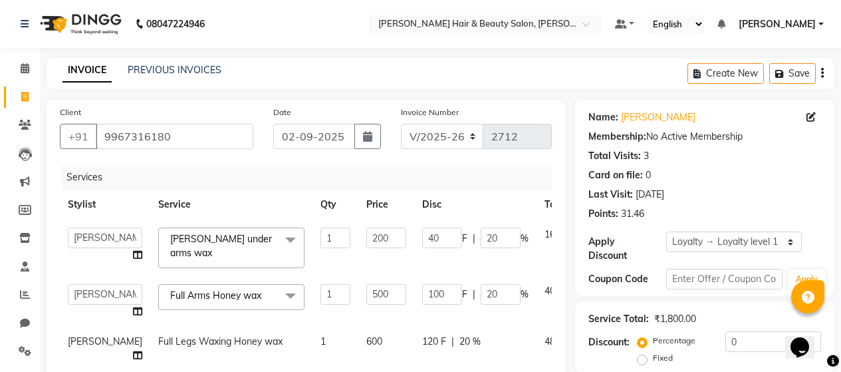
scroll to position [66, 0]
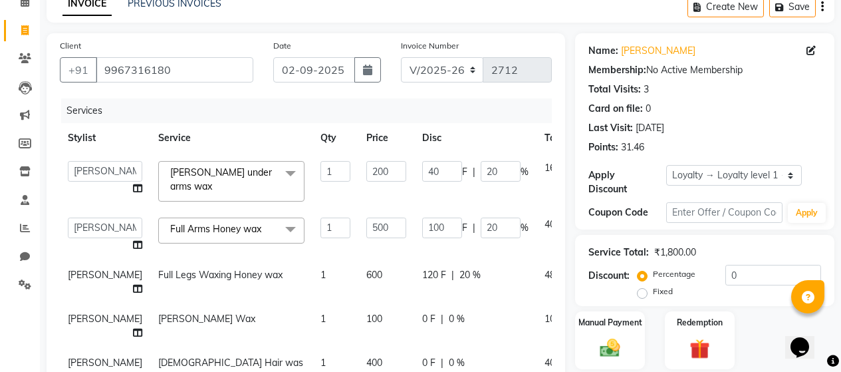
click at [453, 312] on div "0 F | 0 %" at bounding box center [475, 319] width 106 height 14
select select "88034"
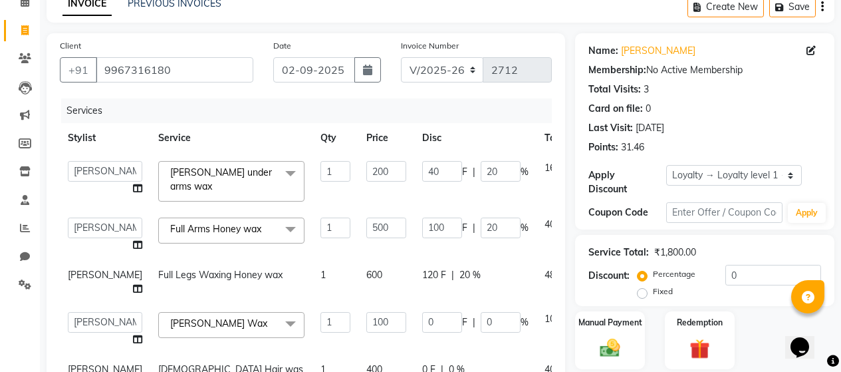
scroll to position [10, 0]
click at [481, 320] on input "0" at bounding box center [501, 322] width 40 height 21
type input "20"
click at [489, 275] on td "120 F | 20 %" at bounding box center [475, 282] width 122 height 44
select select "88034"
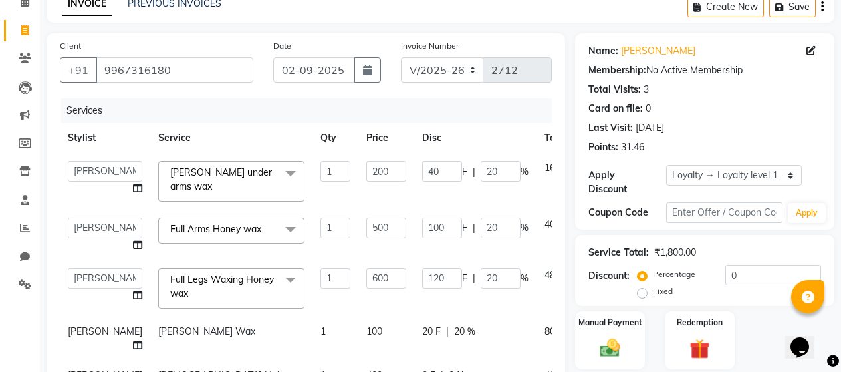
scroll to position [199, 0]
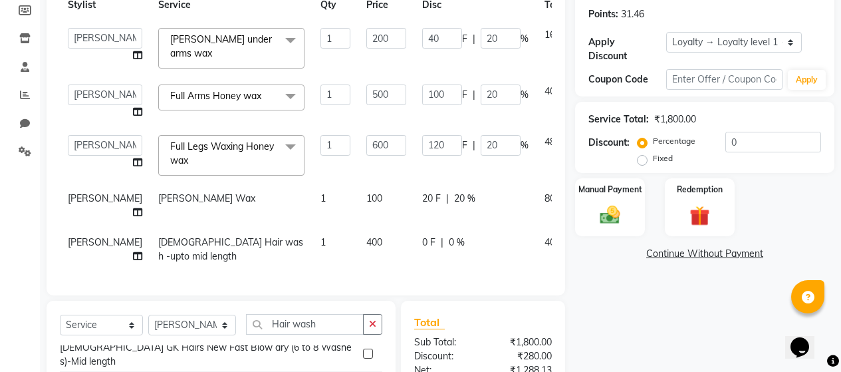
click at [448, 243] on td "0 F | 0 %" at bounding box center [475, 249] width 122 height 44
select select "88034"
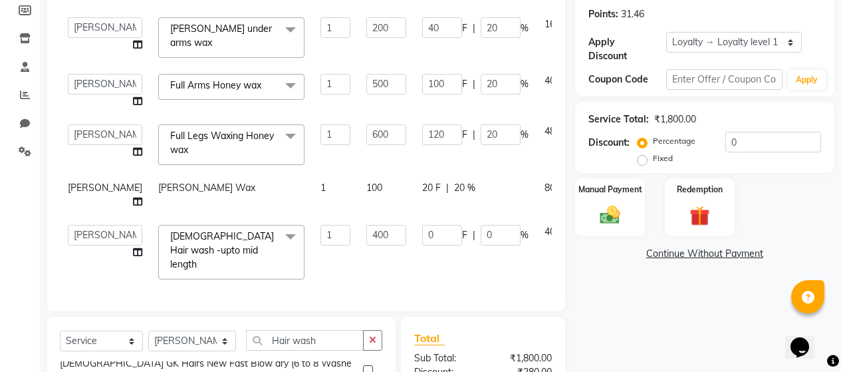
scroll to position [15, 0]
click at [481, 241] on input "0" at bounding box center [501, 235] width 40 height 21
type input "20"
click at [467, 259] on td "0 F | 20 %" at bounding box center [475, 252] width 122 height 70
select select "88034"
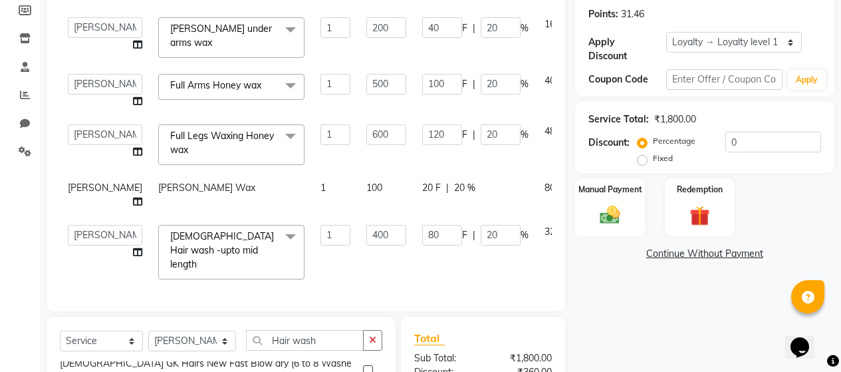
scroll to position [332, 0]
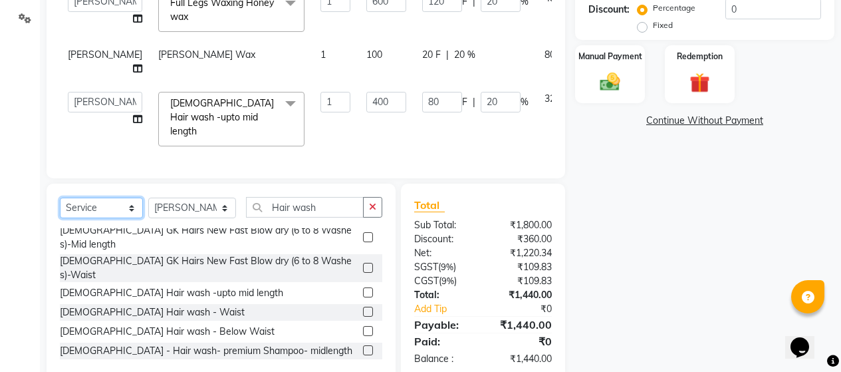
click at [126, 207] on select "Select Service Product Membership Package Voucher Prepaid Gift Card" at bounding box center [101, 207] width 83 height 21
click at [60, 197] on select "Select Service Product Membership Package Voucher Prepaid Gift Card" at bounding box center [101, 207] width 83 height 21
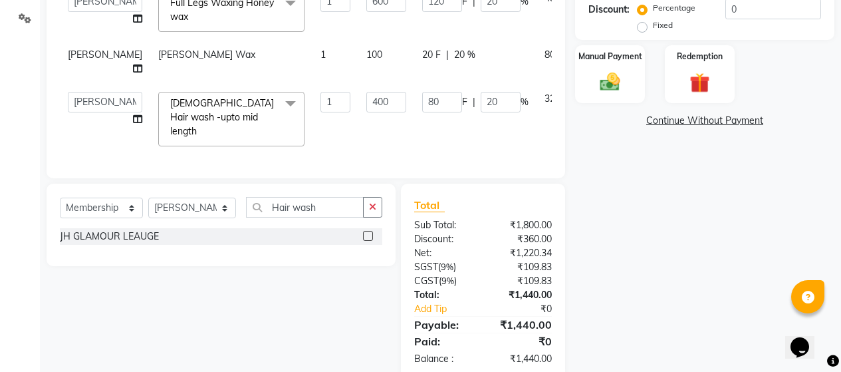
click at [368, 237] on label at bounding box center [368, 236] width 10 height 10
click at [368, 237] on input "checkbox" at bounding box center [367, 236] width 9 height 9
select select "select"
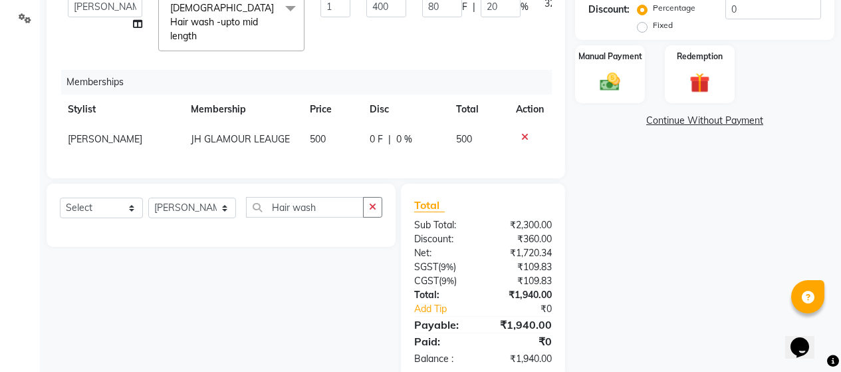
scroll to position [360, 0]
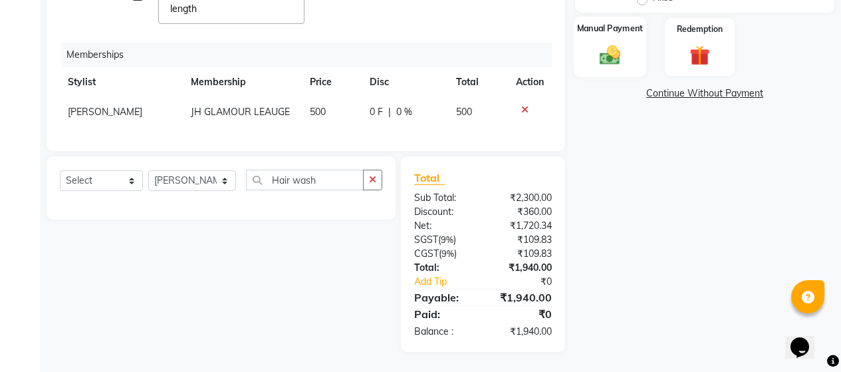
click at [604, 44] on img at bounding box center [610, 55] width 34 height 24
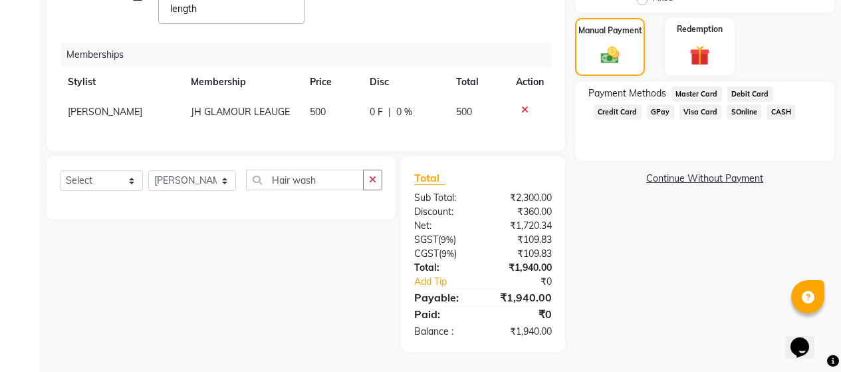
click at [659, 104] on span "GPay" at bounding box center [660, 111] width 27 height 15
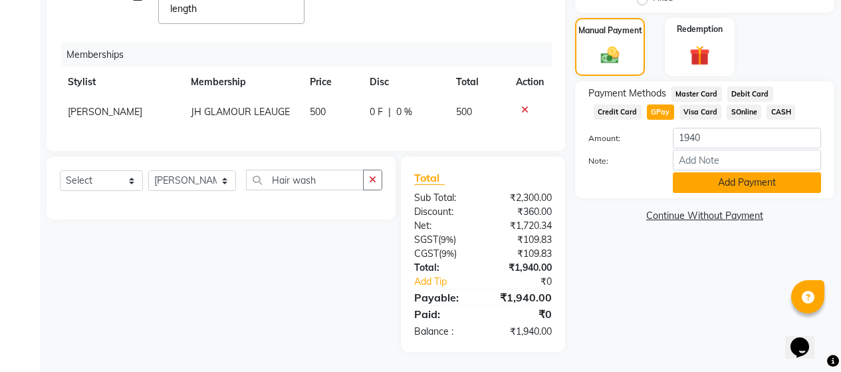
click at [720, 172] on button "Add Payment" at bounding box center [747, 182] width 148 height 21
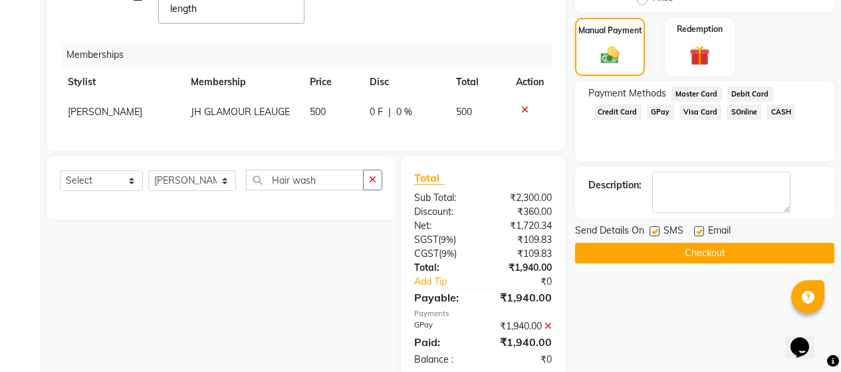
click at [651, 226] on label at bounding box center [654, 231] width 10 height 10
click at [651, 227] on input "checkbox" at bounding box center [653, 231] width 9 height 9
checkbox input "false"
click at [698, 226] on label at bounding box center [699, 231] width 10 height 10
click at [698, 227] on input "checkbox" at bounding box center [698, 231] width 9 height 9
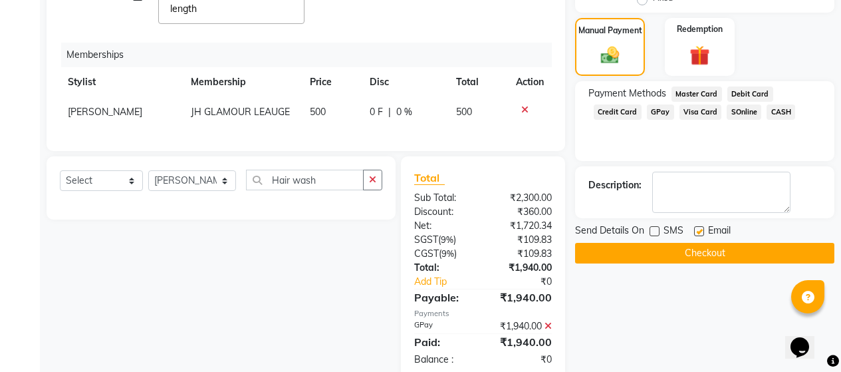
checkbox input "false"
click at [699, 243] on button "Checkout" at bounding box center [704, 253] width 259 height 21
